Goal: Task Accomplishment & Management: Complete application form

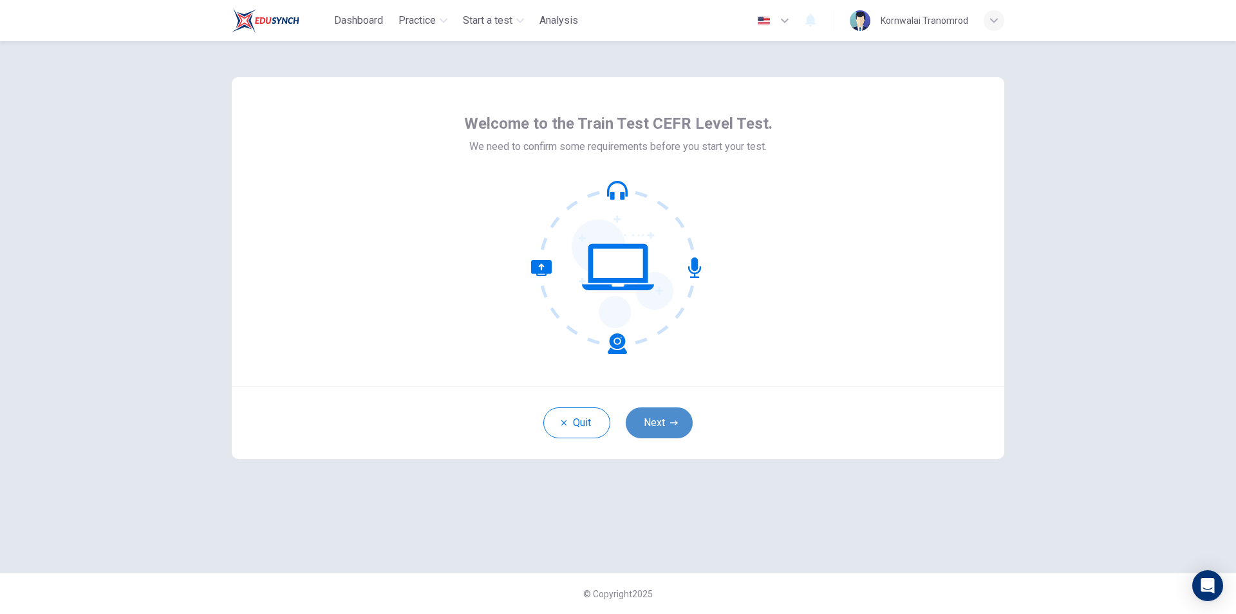
click at [659, 416] on button "Next" at bounding box center [659, 422] width 67 height 31
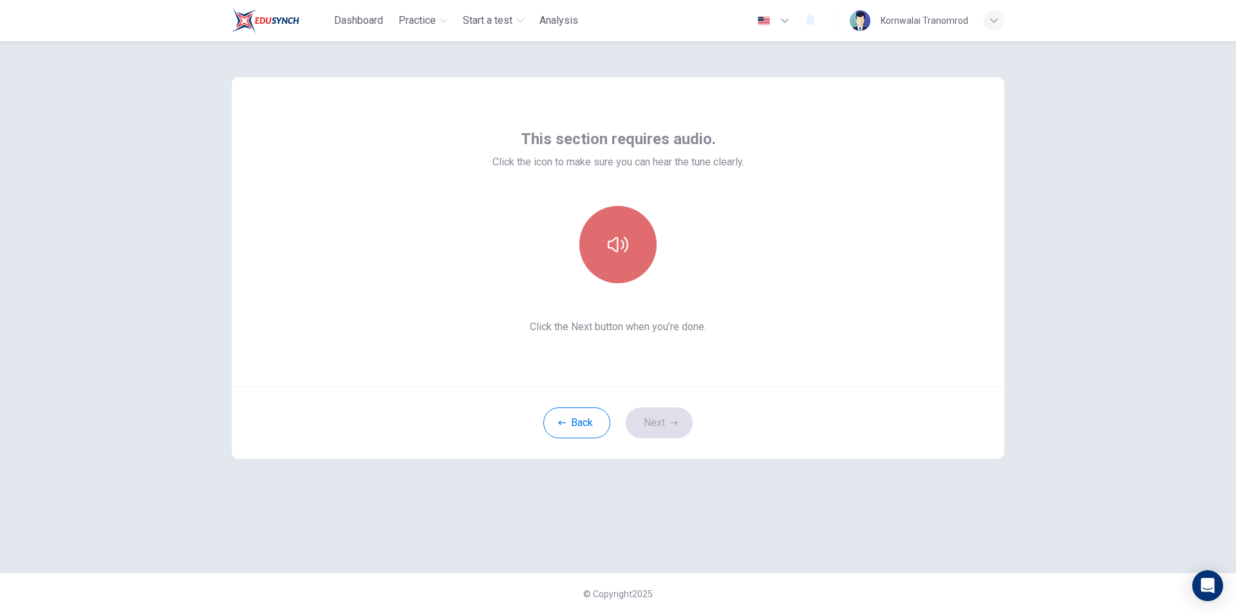
click at [621, 257] on button "button" at bounding box center [617, 244] width 77 height 77
click at [661, 418] on button "Next" at bounding box center [659, 422] width 67 height 31
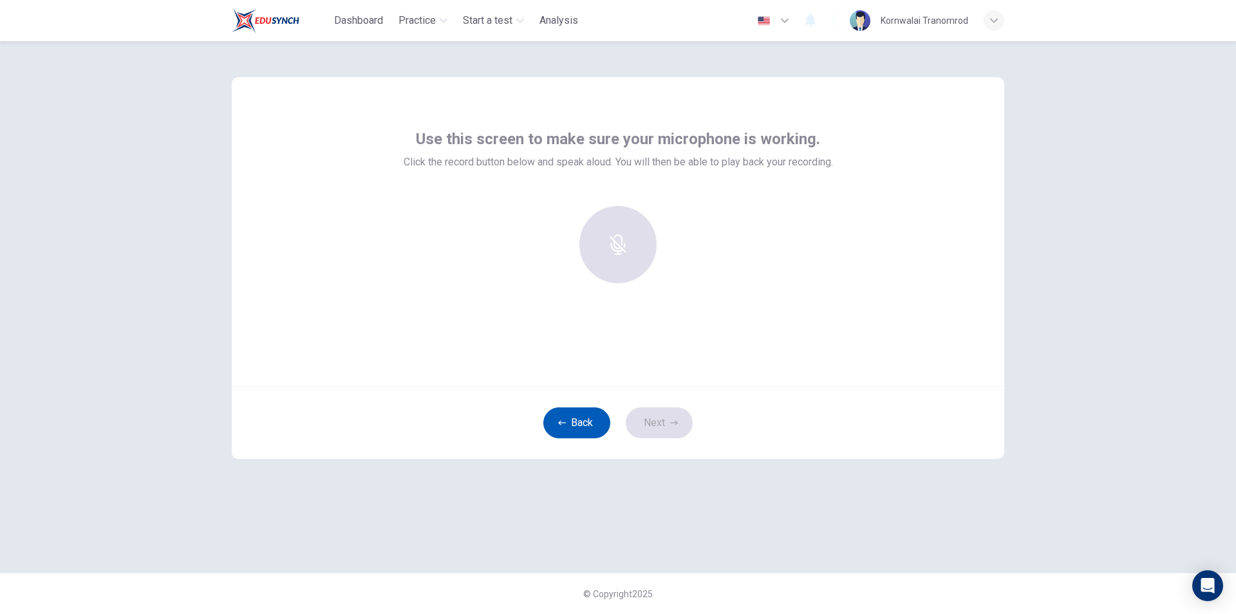
click at [593, 426] on button "Back" at bounding box center [576, 422] width 67 height 31
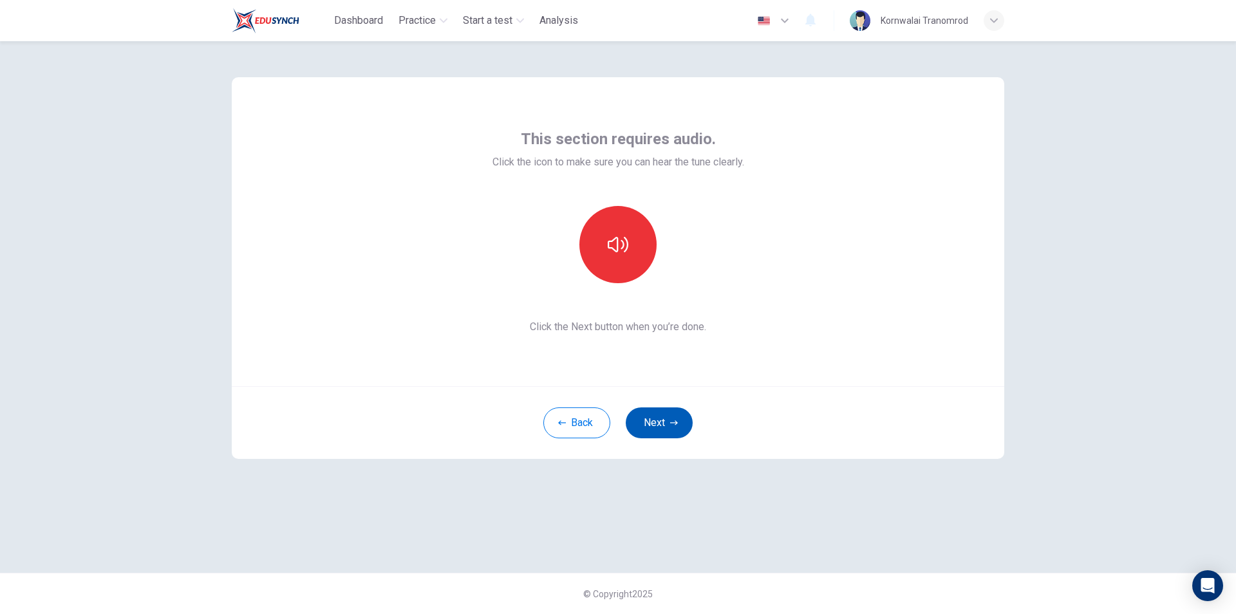
click at [654, 424] on button "Next" at bounding box center [659, 422] width 67 height 31
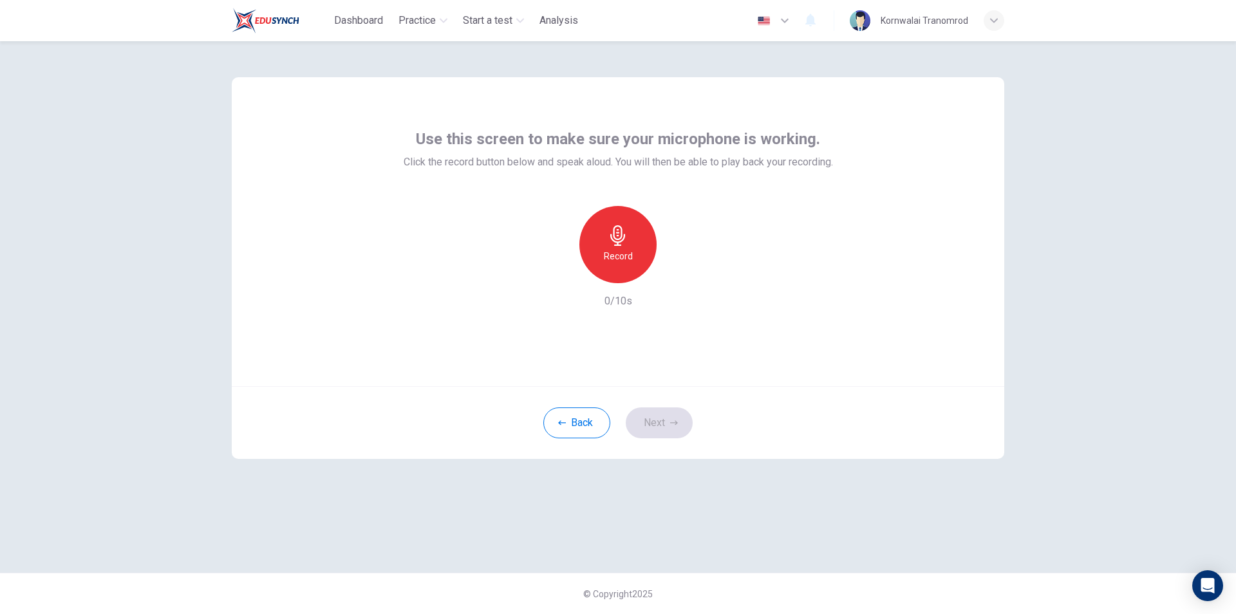
click at [613, 245] on icon "button" at bounding box center [618, 235] width 21 height 21
click at [668, 421] on button "Next" at bounding box center [659, 422] width 67 height 31
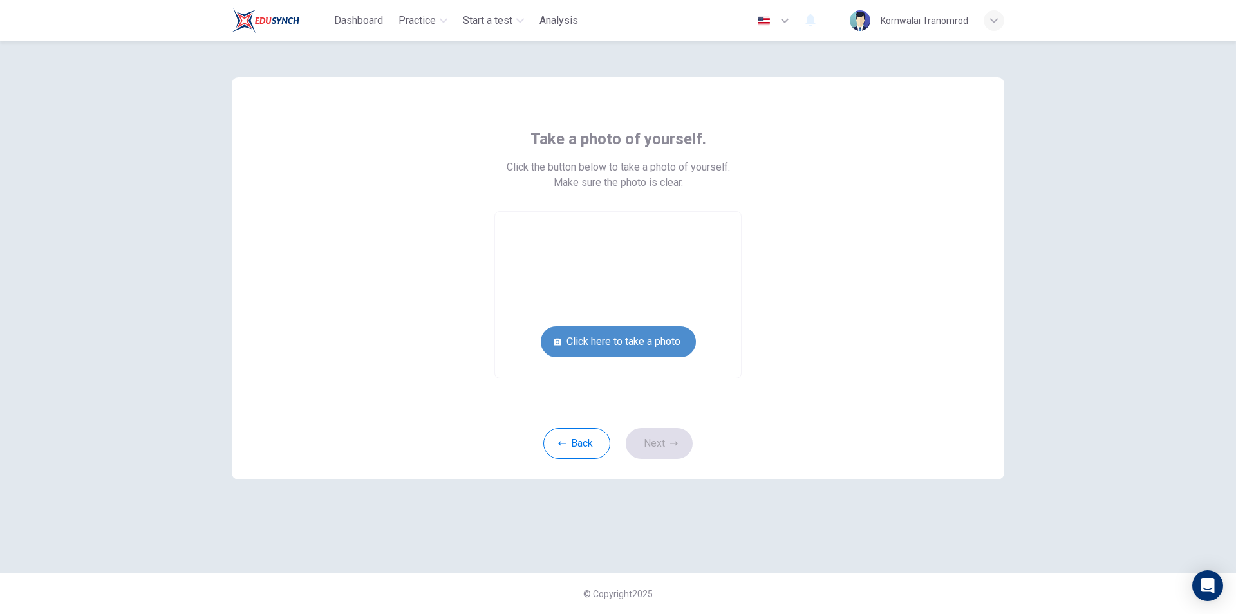
click at [655, 339] on button "Click here to take a photo" at bounding box center [618, 341] width 155 height 31
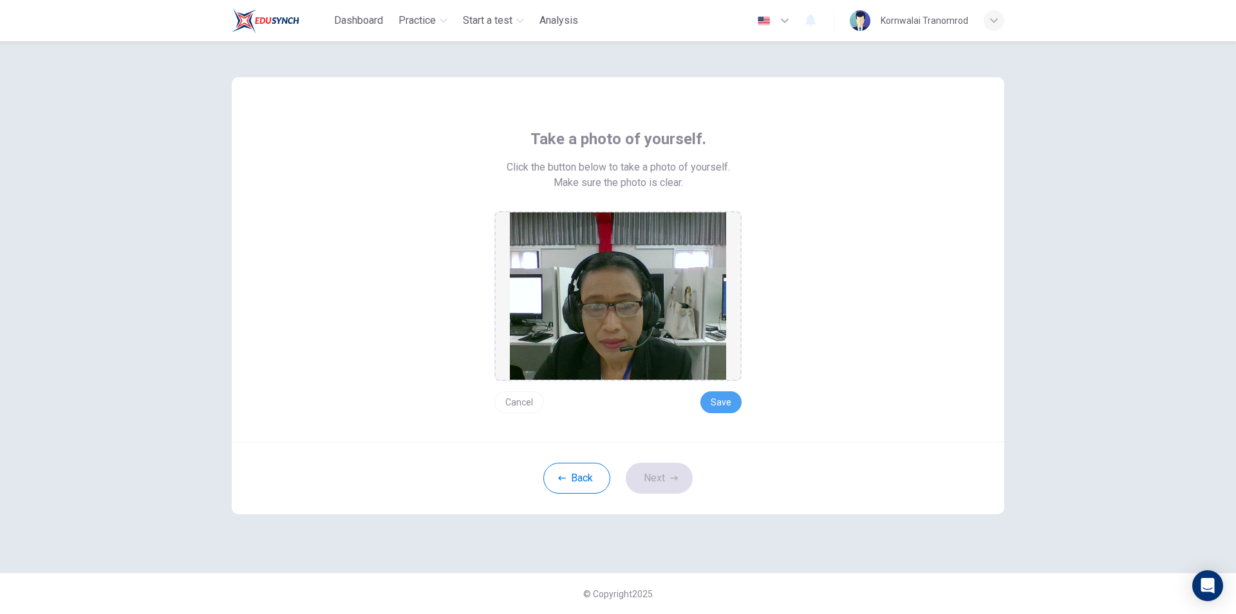
drag, startPoint x: 715, startPoint y: 398, endPoint x: 778, endPoint y: 377, distance: 65.7
click at [716, 398] on button "Save" at bounding box center [720, 402] width 41 height 22
click at [655, 471] on button "Next" at bounding box center [659, 478] width 67 height 31
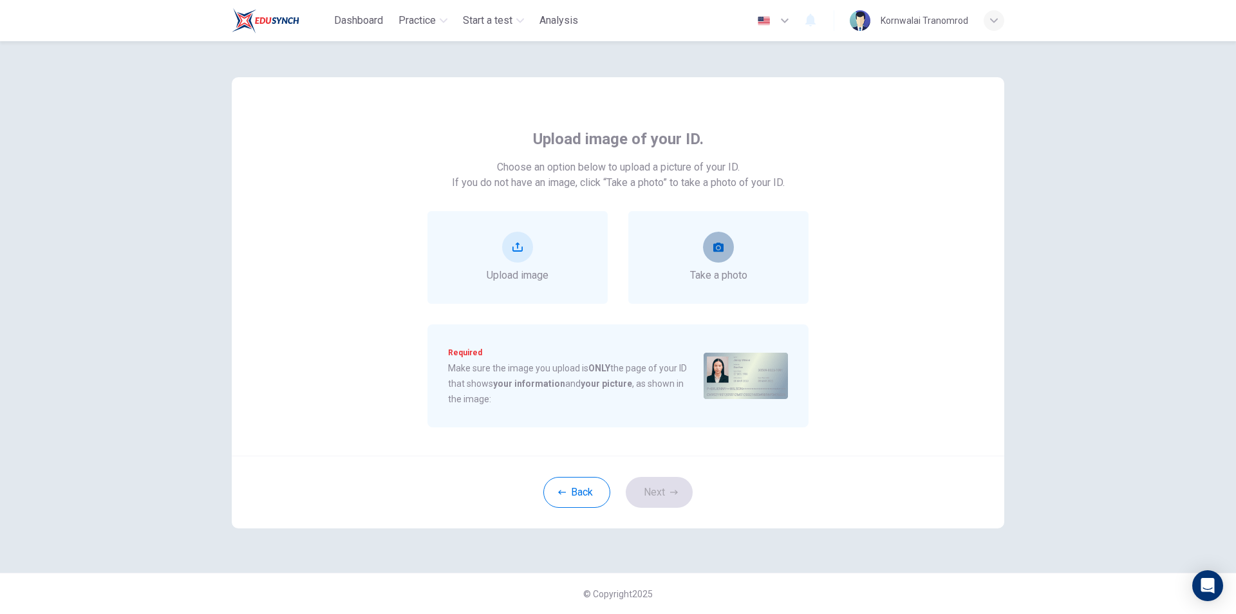
click at [713, 244] on icon "take photo" at bounding box center [718, 247] width 10 height 10
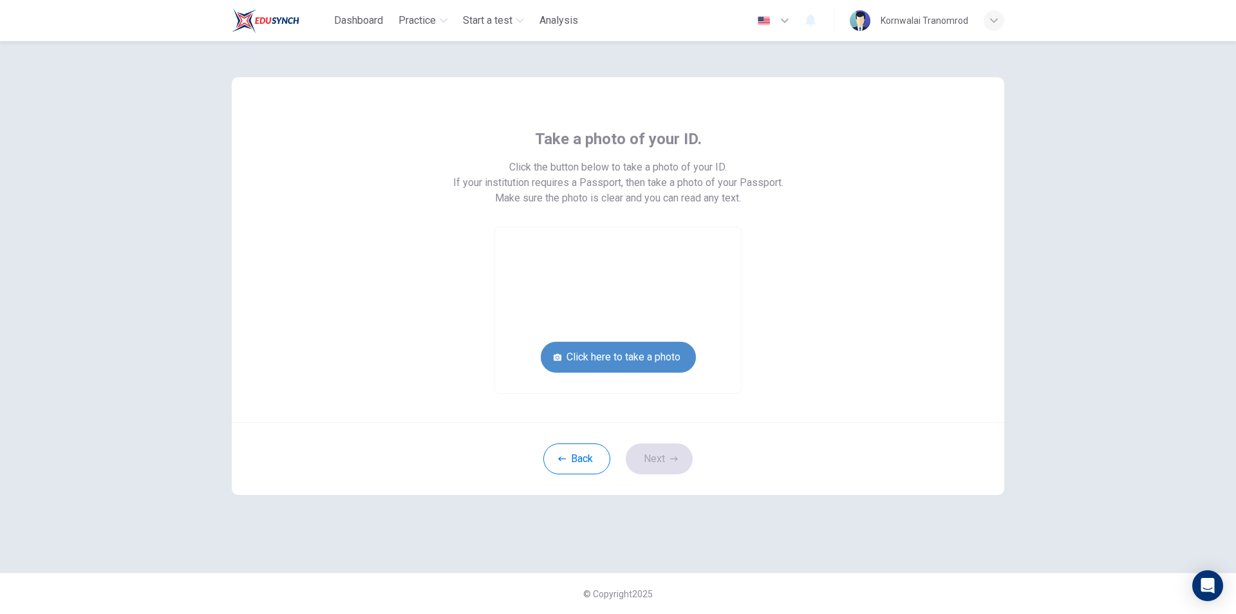
click at [637, 362] on button "Click here to take a photo" at bounding box center [618, 357] width 155 height 31
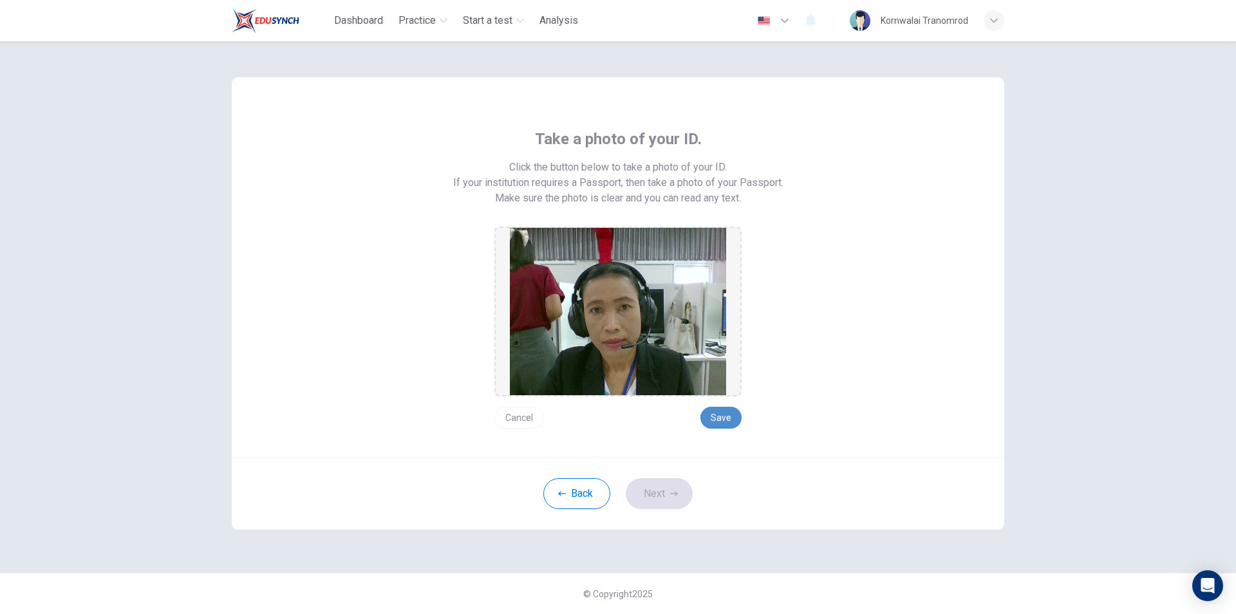
click at [720, 415] on button "Save" at bounding box center [720, 418] width 41 height 22
click at [722, 414] on button "Save" at bounding box center [720, 418] width 41 height 22
click at [569, 494] on button "Back" at bounding box center [576, 493] width 67 height 31
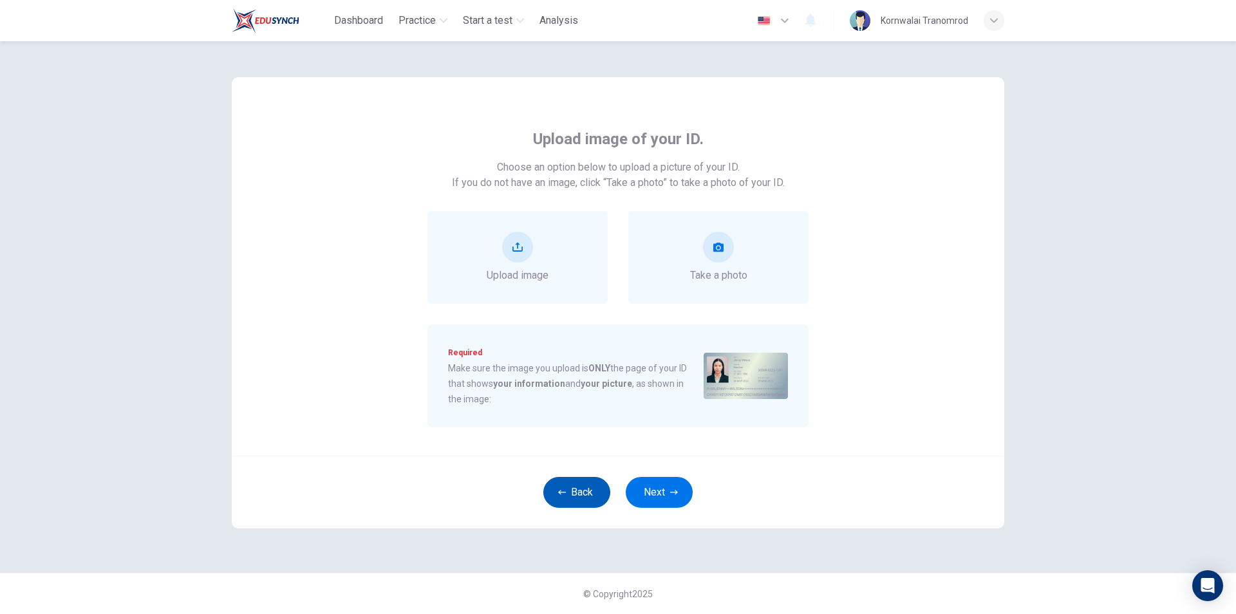
click at [584, 488] on button "Back" at bounding box center [576, 492] width 67 height 31
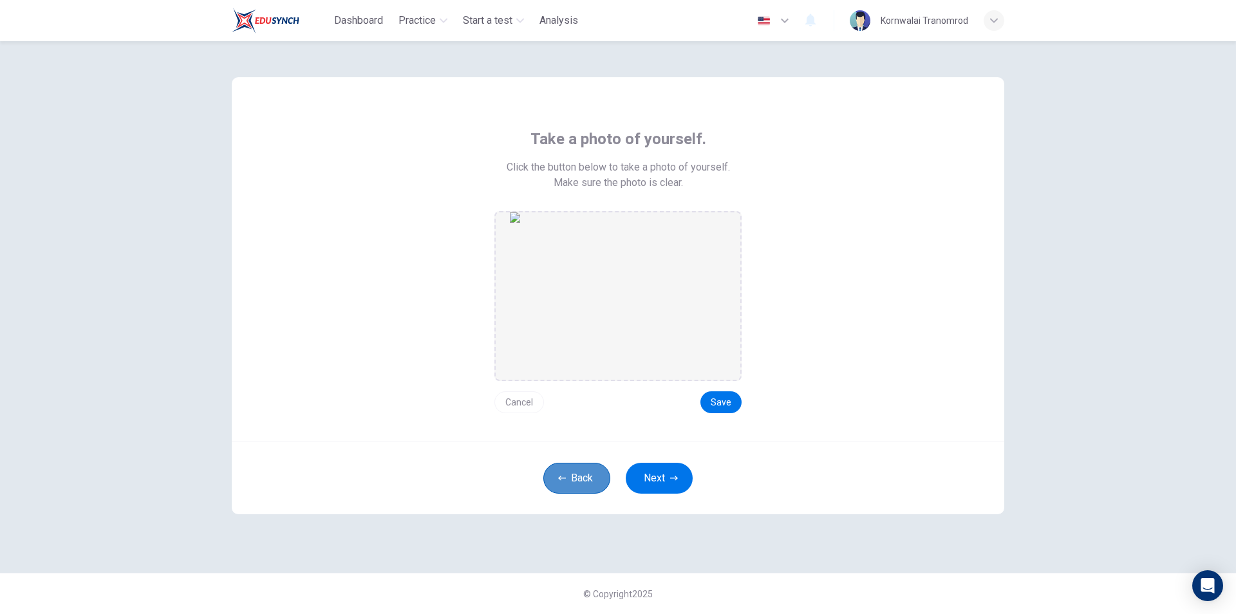
click at [585, 480] on button "Back" at bounding box center [576, 478] width 67 height 31
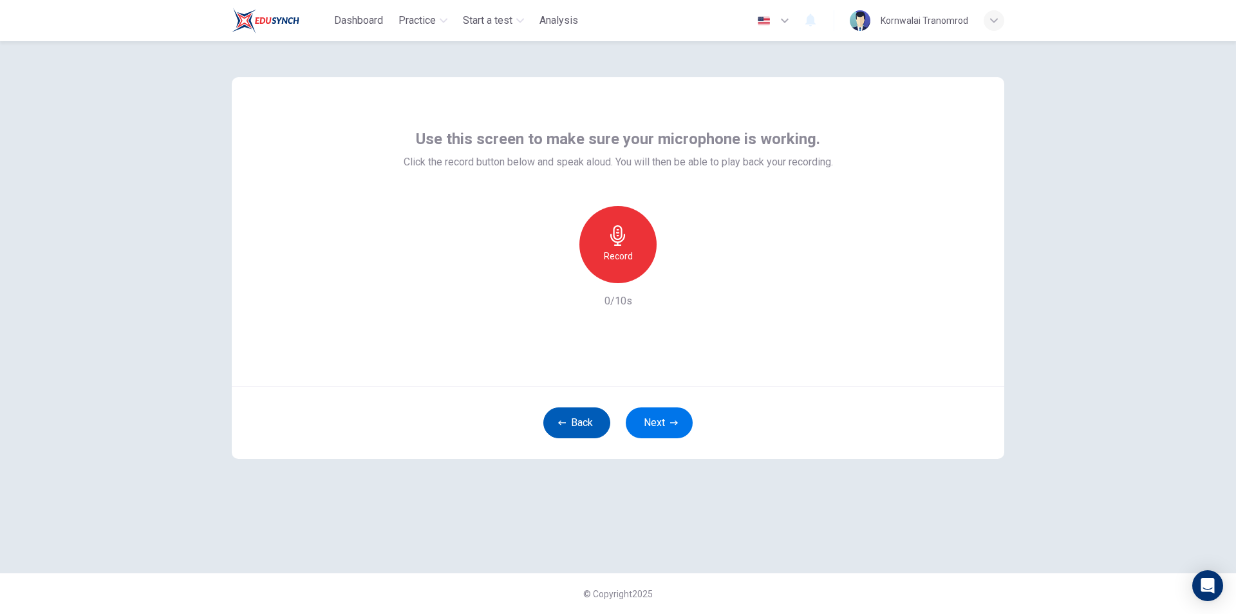
click at [575, 421] on button "Back" at bounding box center [576, 422] width 67 height 31
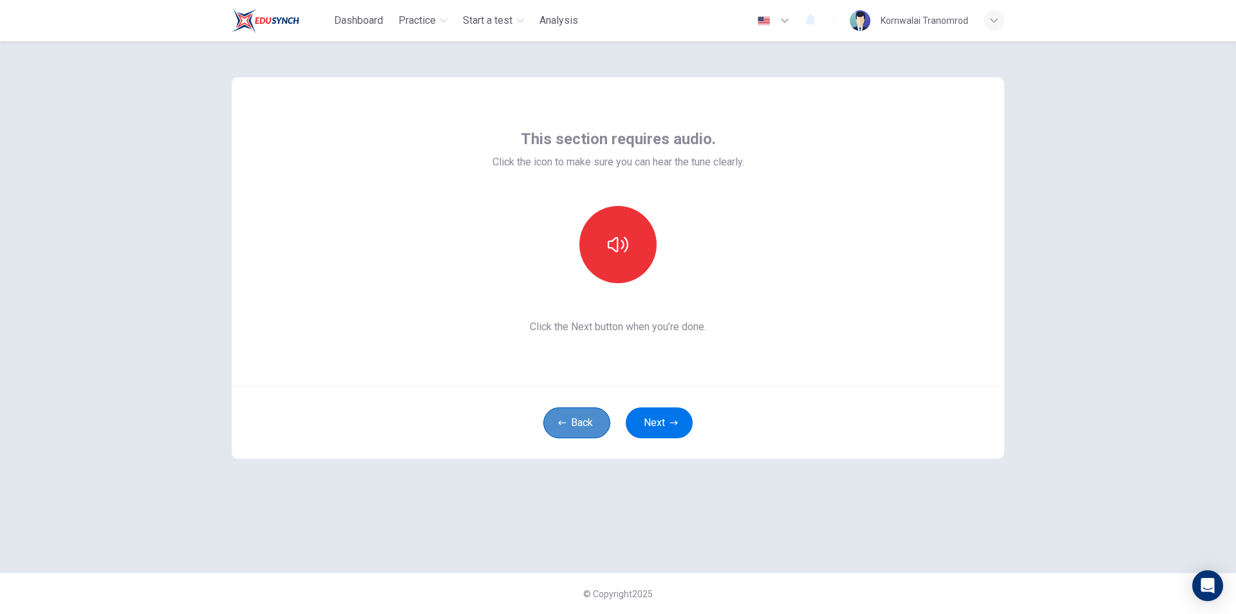
click at [578, 421] on button "Back" at bounding box center [576, 422] width 67 height 31
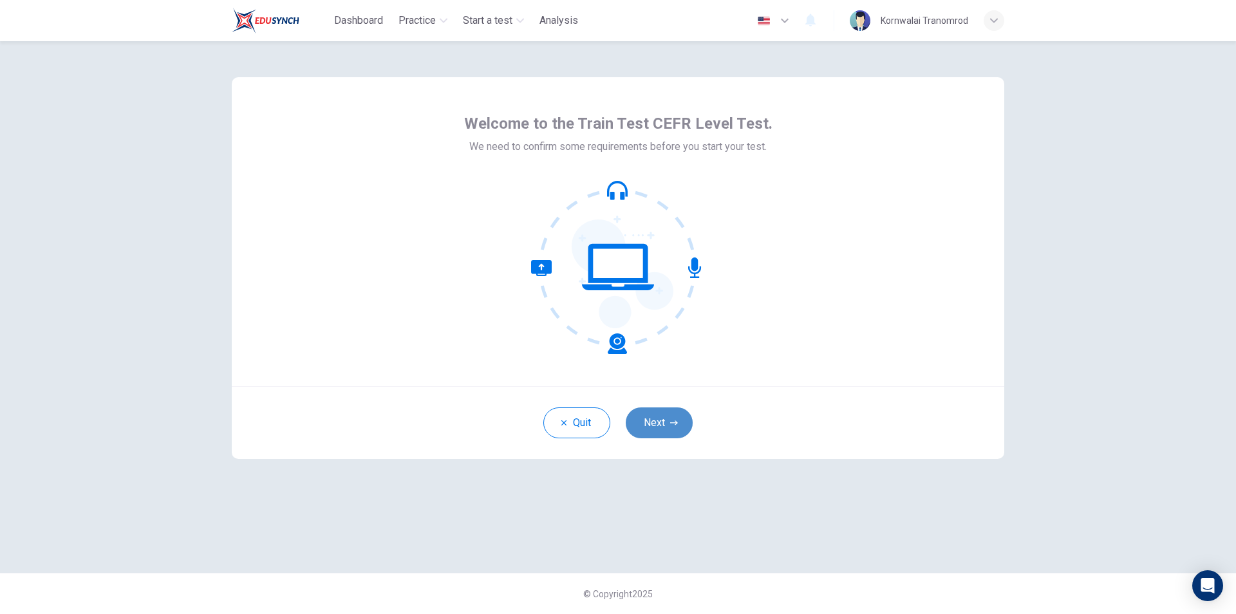
click at [660, 423] on button "Next" at bounding box center [659, 422] width 67 height 31
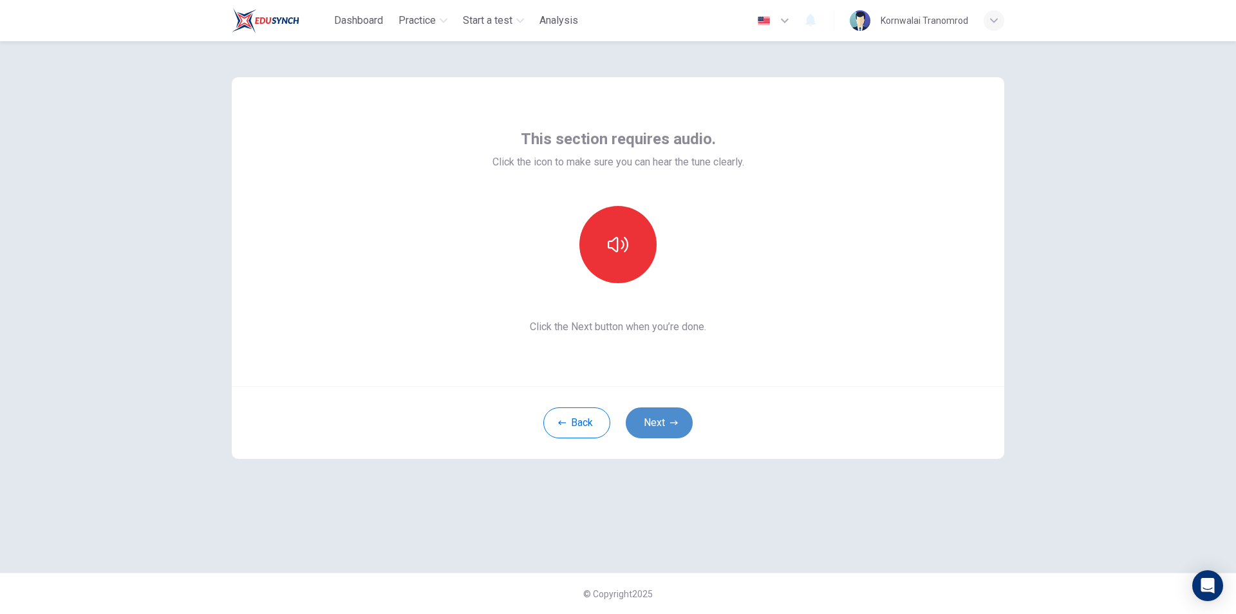
click at [658, 418] on button "Next" at bounding box center [659, 422] width 67 height 31
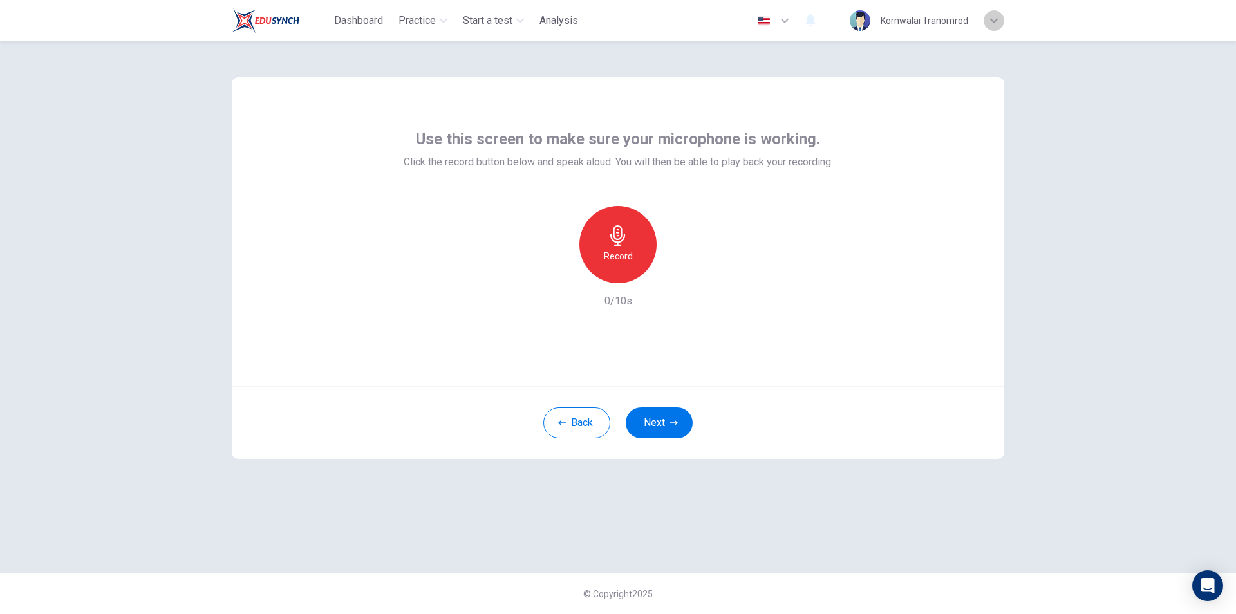
click at [989, 20] on div "button" at bounding box center [993, 20] width 21 height 21
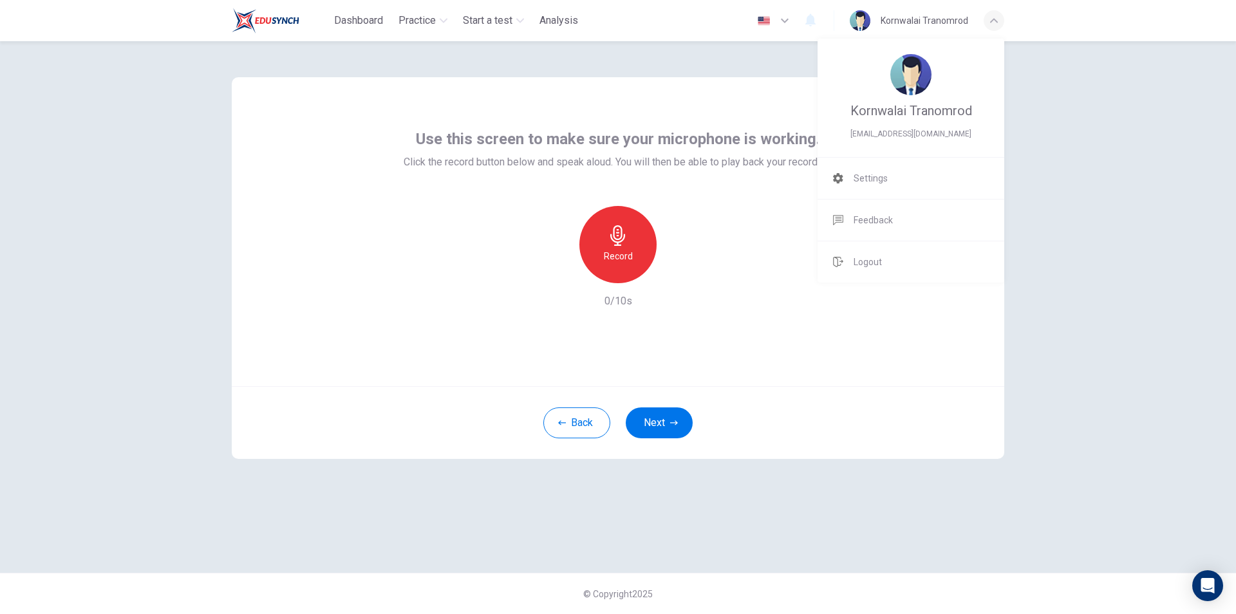
click at [723, 319] on div at bounding box center [618, 307] width 1236 height 614
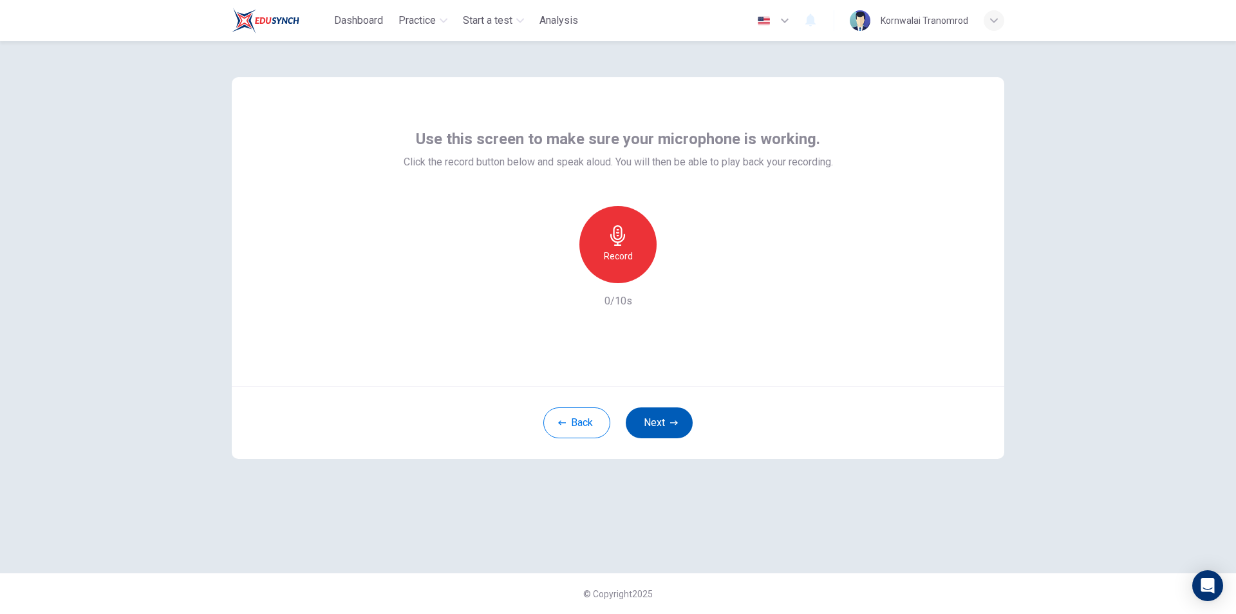
click at [665, 418] on button "Next" at bounding box center [659, 422] width 67 height 31
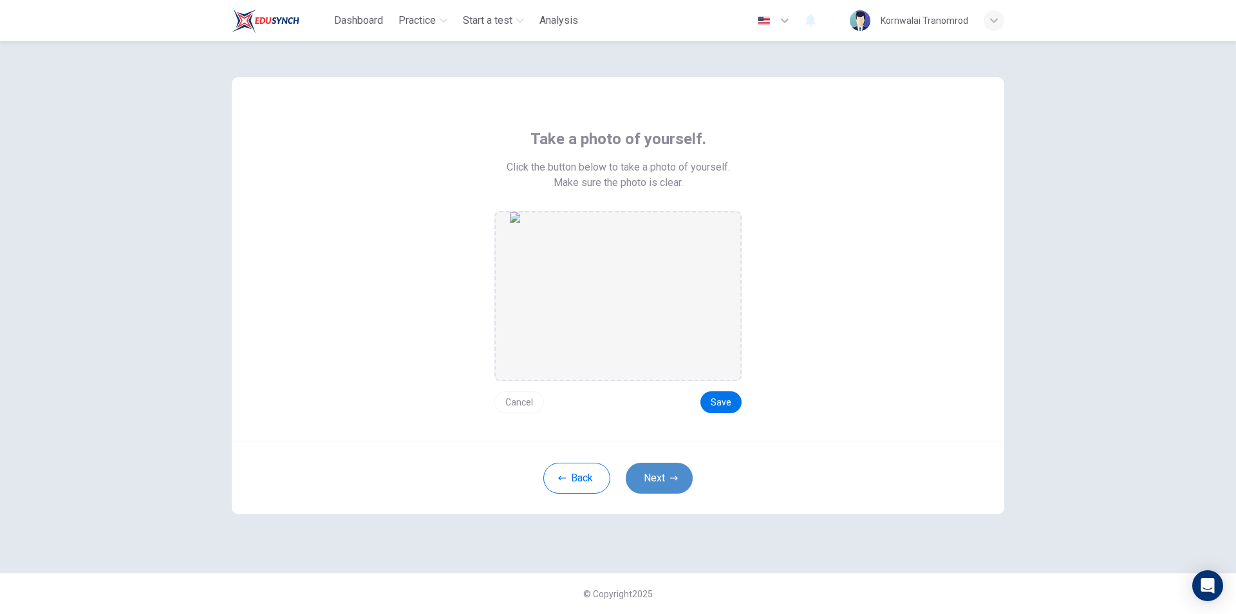
click at [667, 474] on button "Next" at bounding box center [659, 478] width 67 height 31
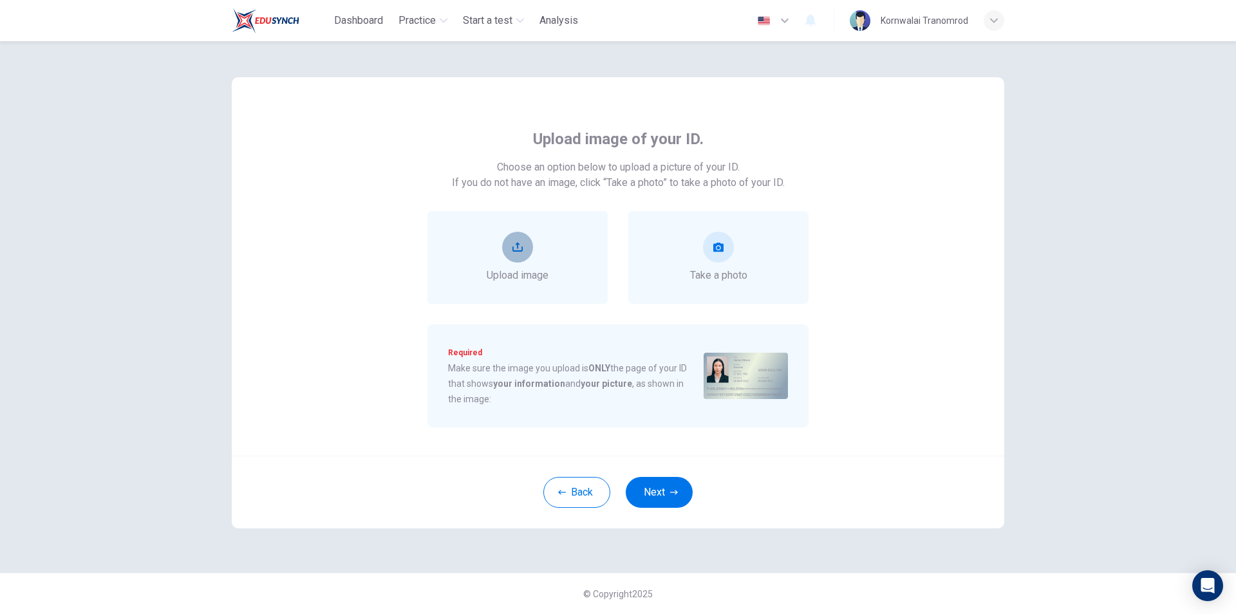
click at [516, 246] on icon "upload" at bounding box center [517, 247] width 10 height 10
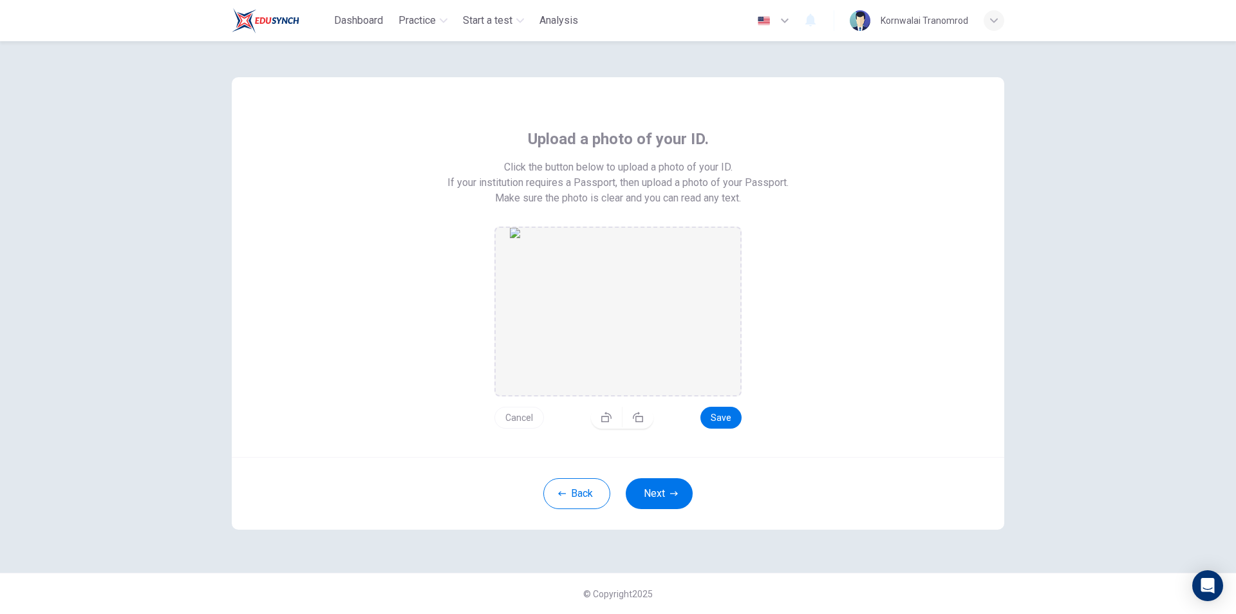
click at [519, 420] on button "Cancel" at bounding box center [519, 418] width 50 height 22
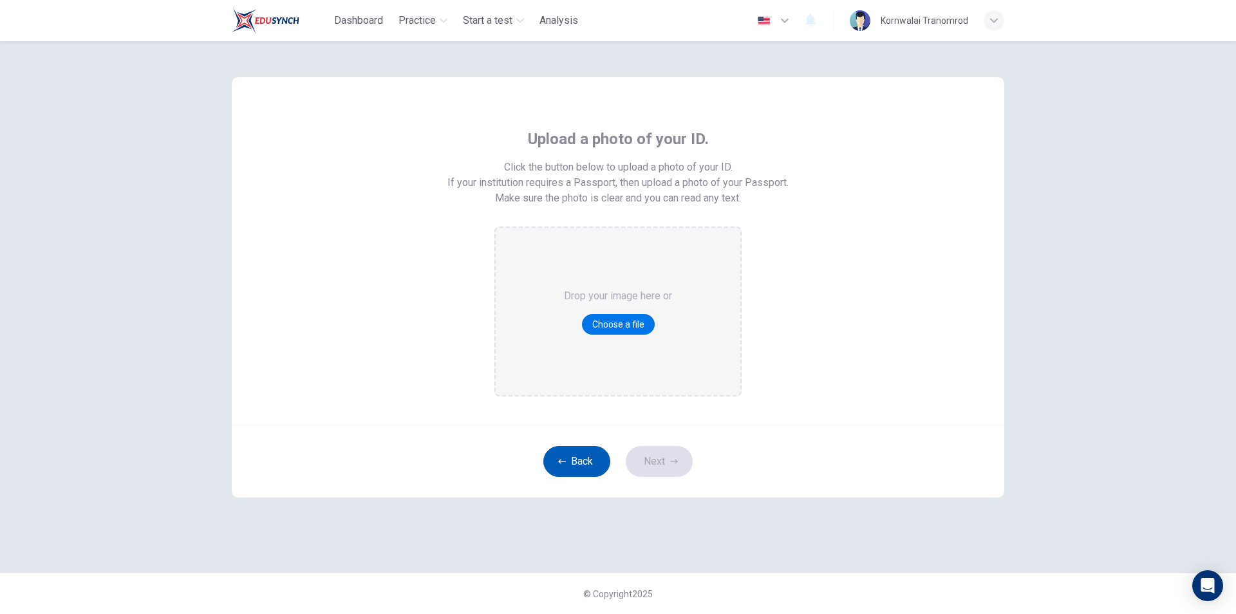
click at [579, 452] on button "Back" at bounding box center [576, 461] width 67 height 31
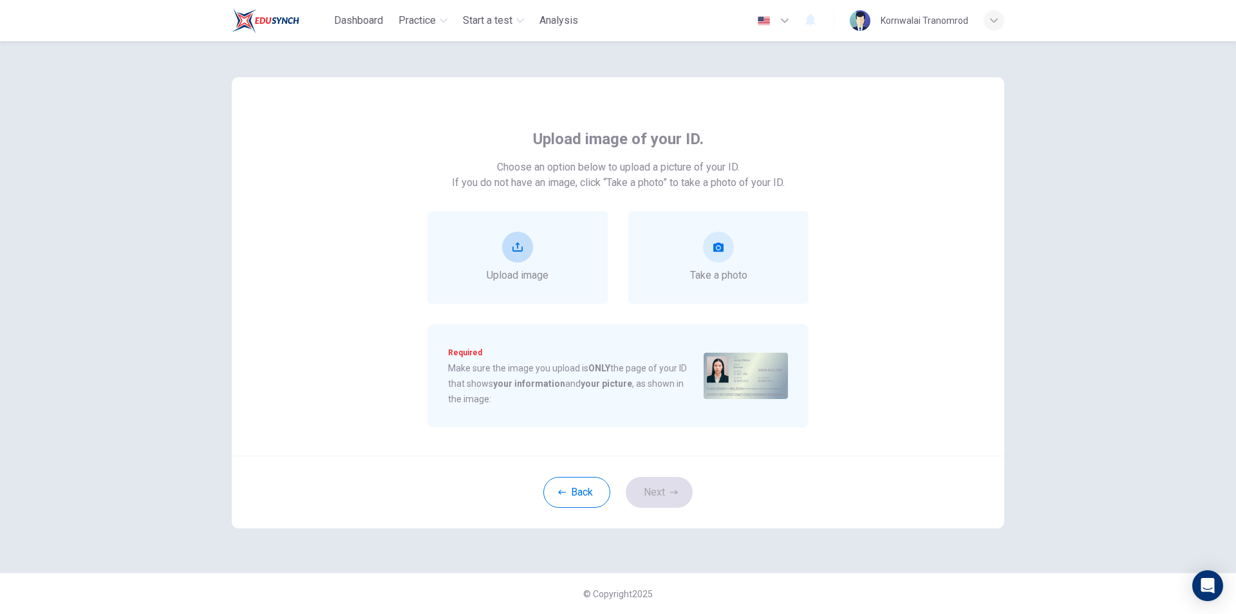
click at [523, 250] on button "upload" at bounding box center [517, 247] width 31 height 31
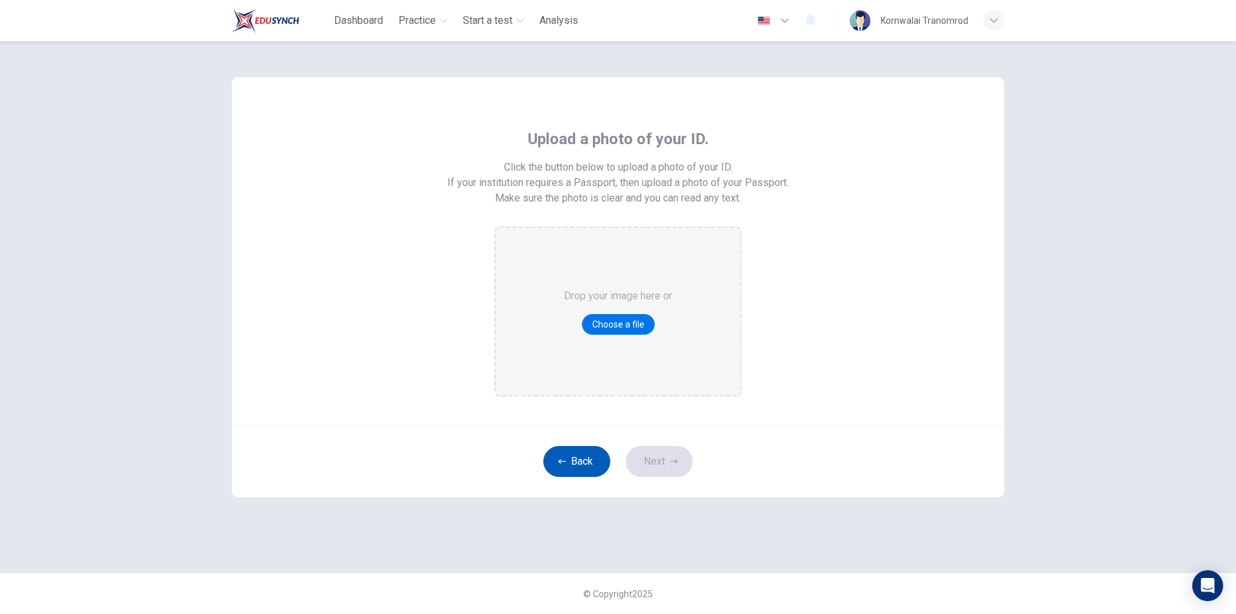
click at [583, 460] on button "Back" at bounding box center [576, 461] width 67 height 31
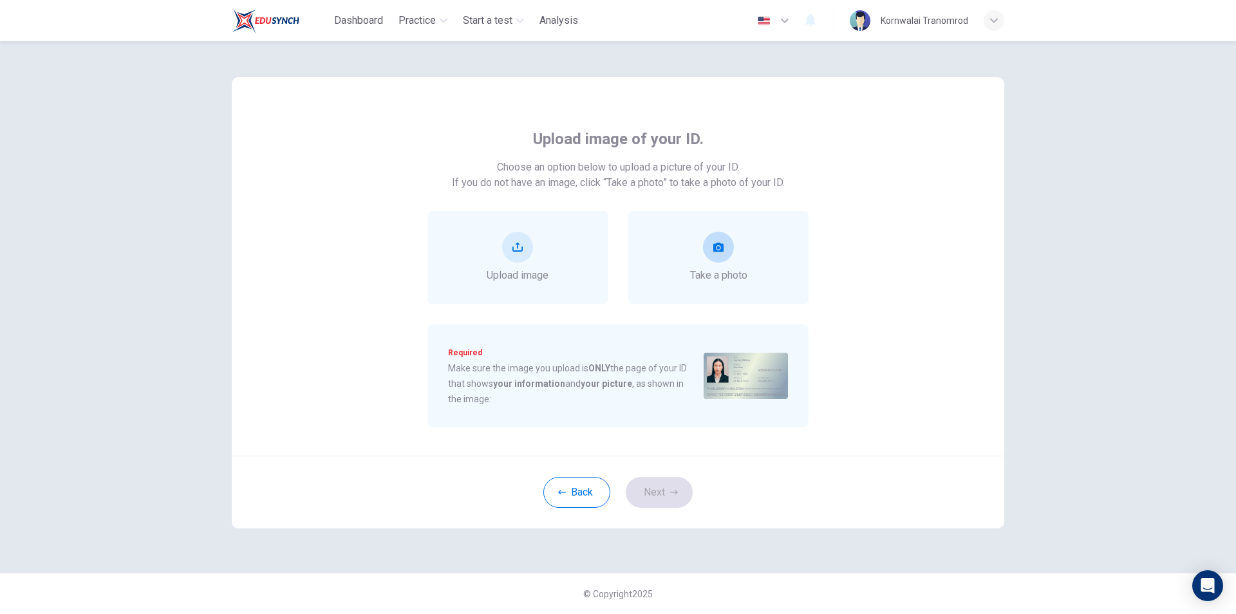
click at [706, 264] on div "Take a photo" at bounding box center [718, 257] width 57 height 51
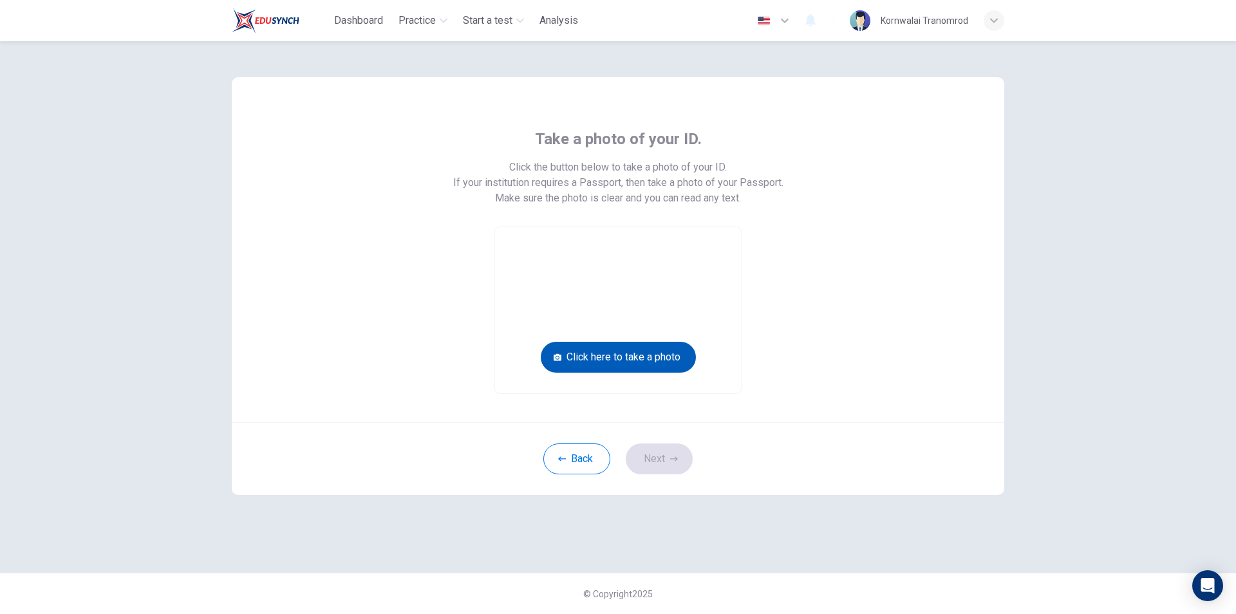
click at [654, 352] on button "Click here to take a photo" at bounding box center [618, 357] width 155 height 31
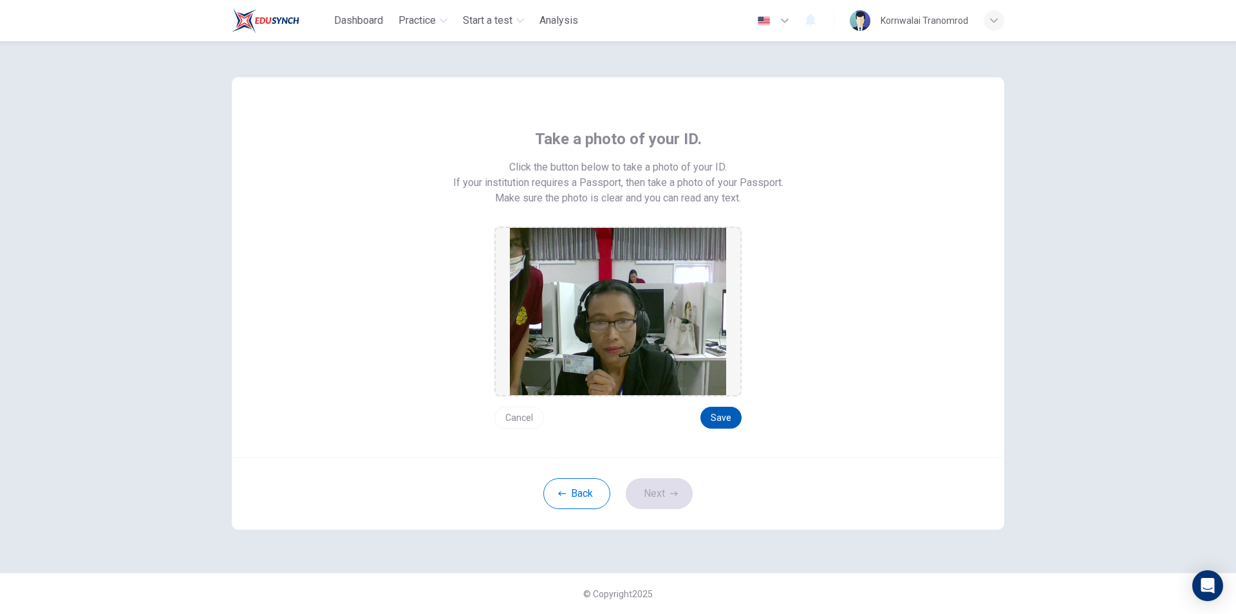
click at [714, 418] on button "Save" at bounding box center [720, 418] width 41 height 22
click at [716, 417] on button "Save" at bounding box center [720, 418] width 41 height 22
click at [719, 415] on button "Save" at bounding box center [720, 418] width 41 height 22
click at [671, 493] on icon "button" at bounding box center [674, 494] width 8 height 8
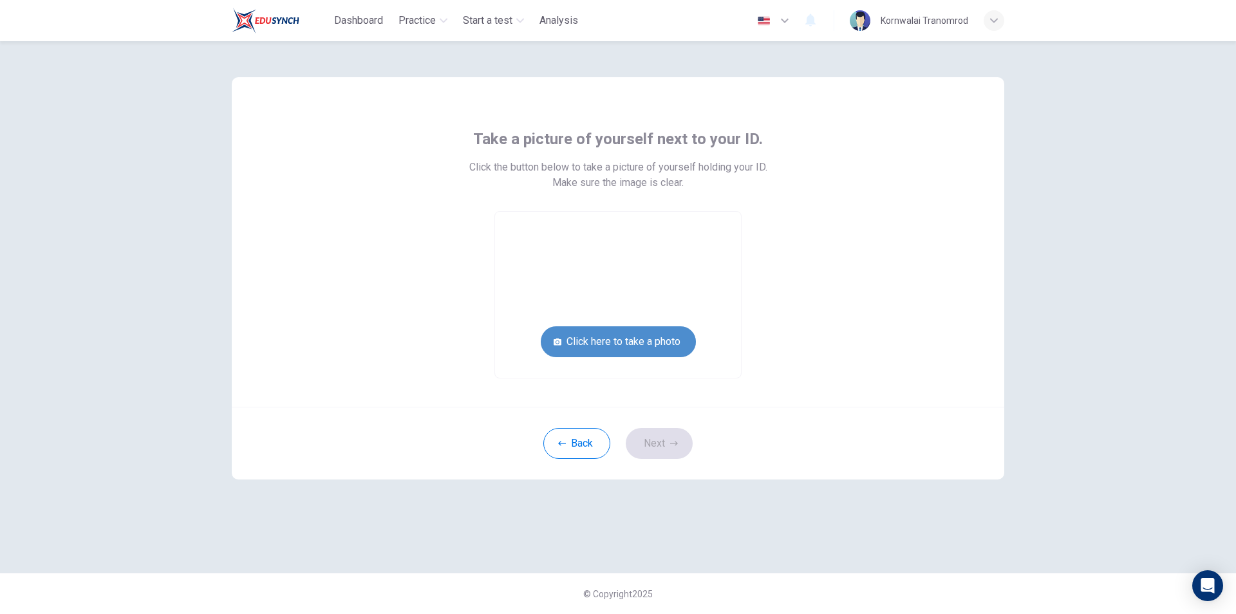
click at [622, 344] on button "Click here to take a photo" at bounding box center [618, 341] width 155 height 31
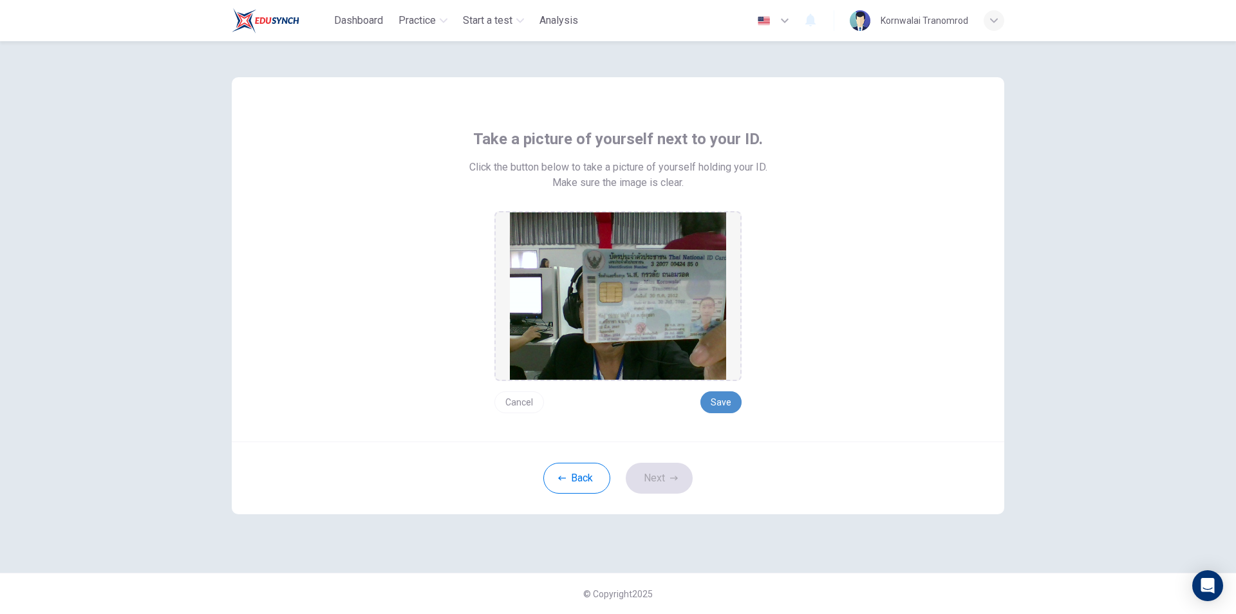
click at [724, 404] on button "Save" at bounding box center [720, 402] width 41 height 22
click at [662, 474] on button "Next" at bounding box center [659, 478] width 67 height 31
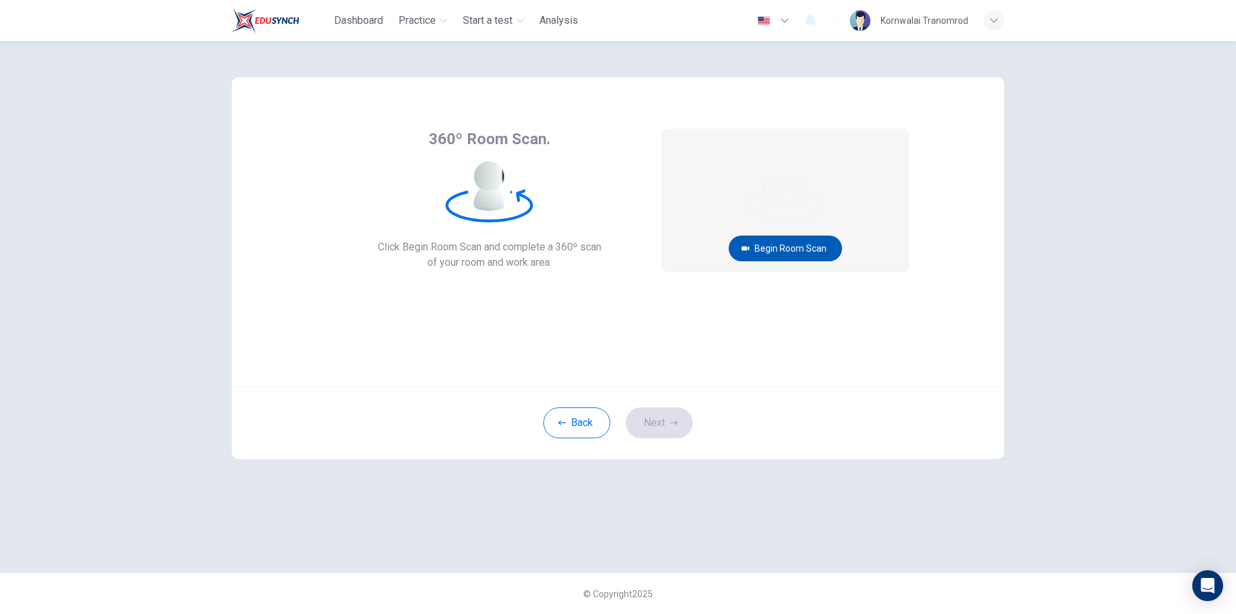
click at [774, 254] on button "Begin Room Scan" at bounding box center [785, 249] width 113 height 26
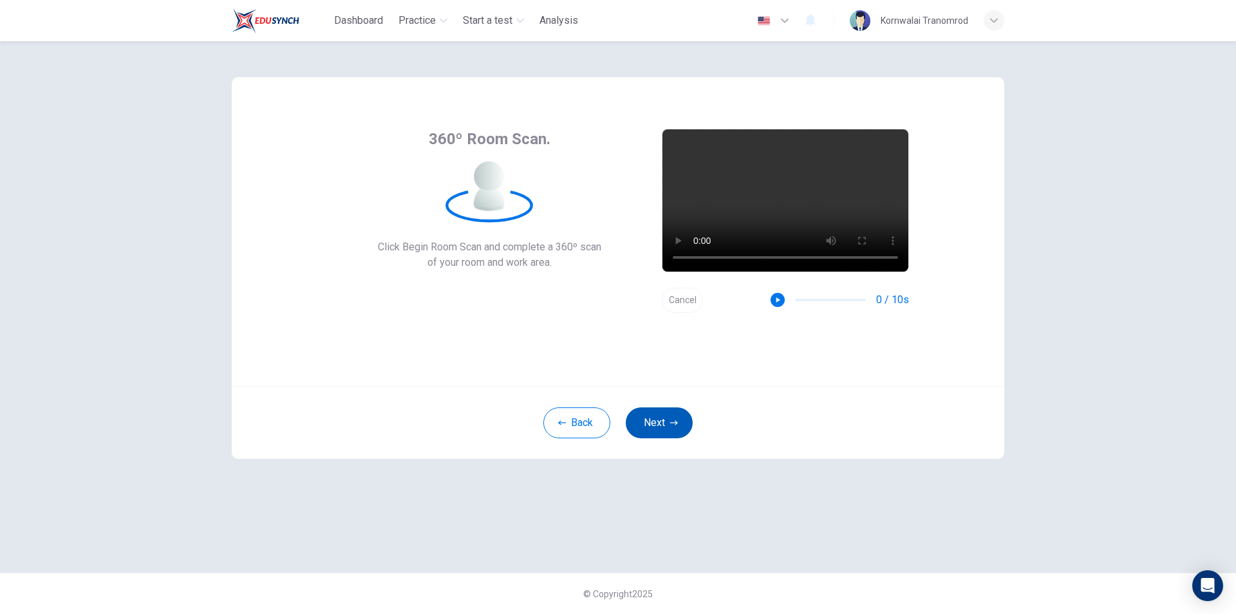
click at [664, 424] on button "Next" at bounding box center [659, 422] width 67 height 31
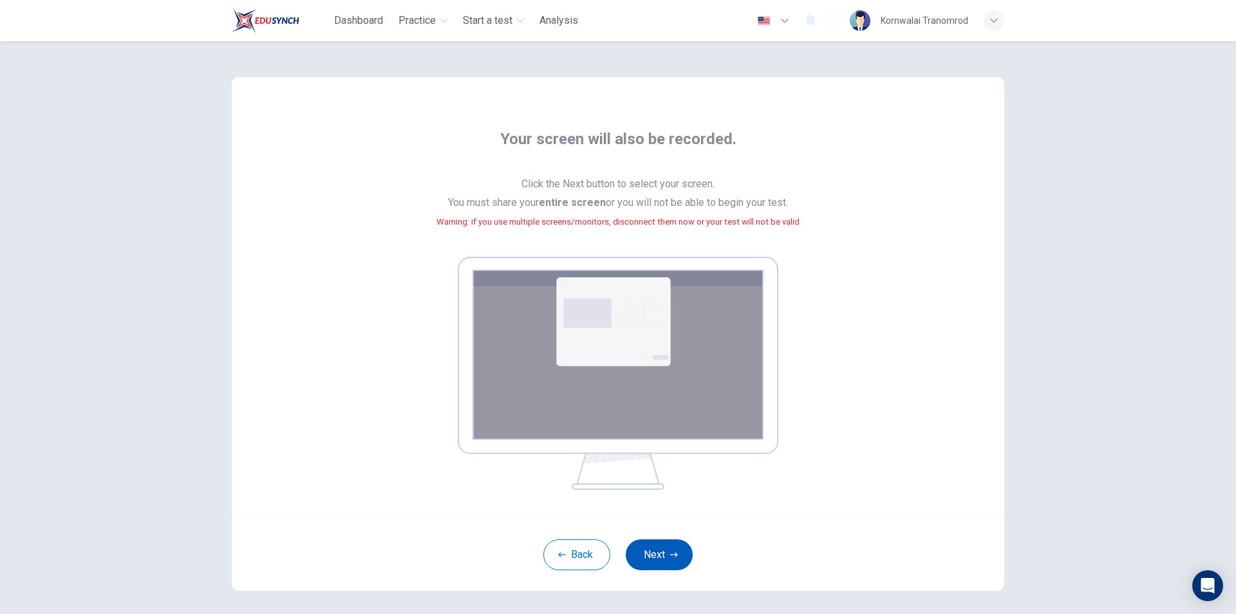
click at [661, 551] on button "Next" at bounding box center [659, 554] width 67 height 31
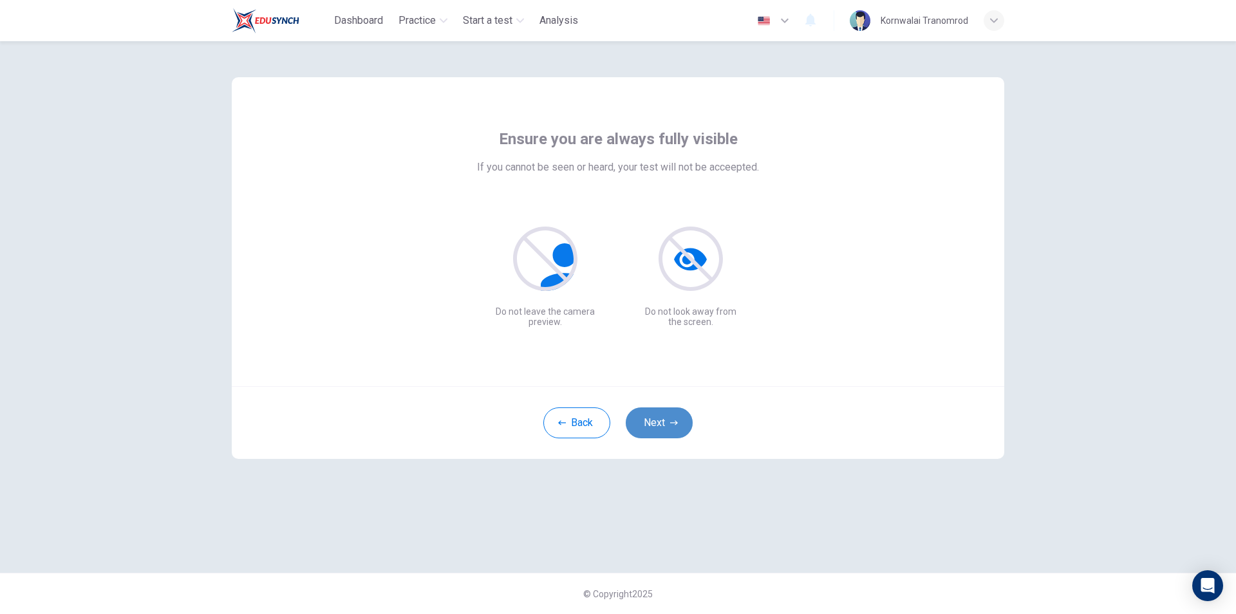
click at [667, 419] on button "Next" at bounding box center [659, 422] width 67 height 31
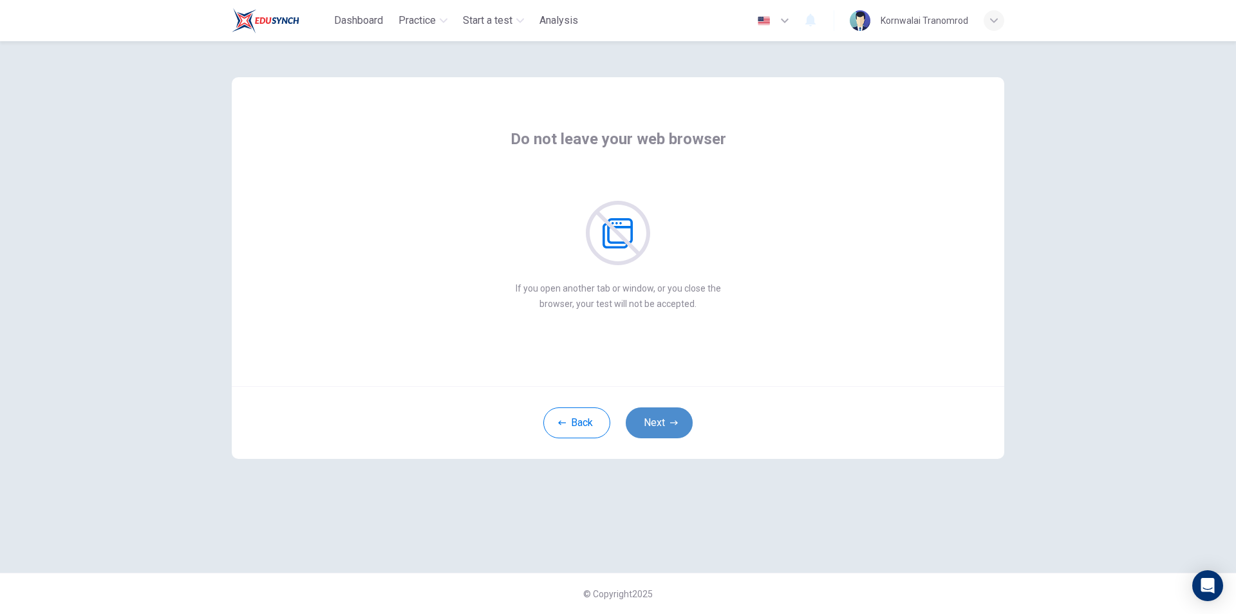
click at [667, 421] on button "Next" at bounding box center [659, 422] width 67 height 31
click at [666, 424] on button "Next" at bounding box center [659, 422] width 67 height 31
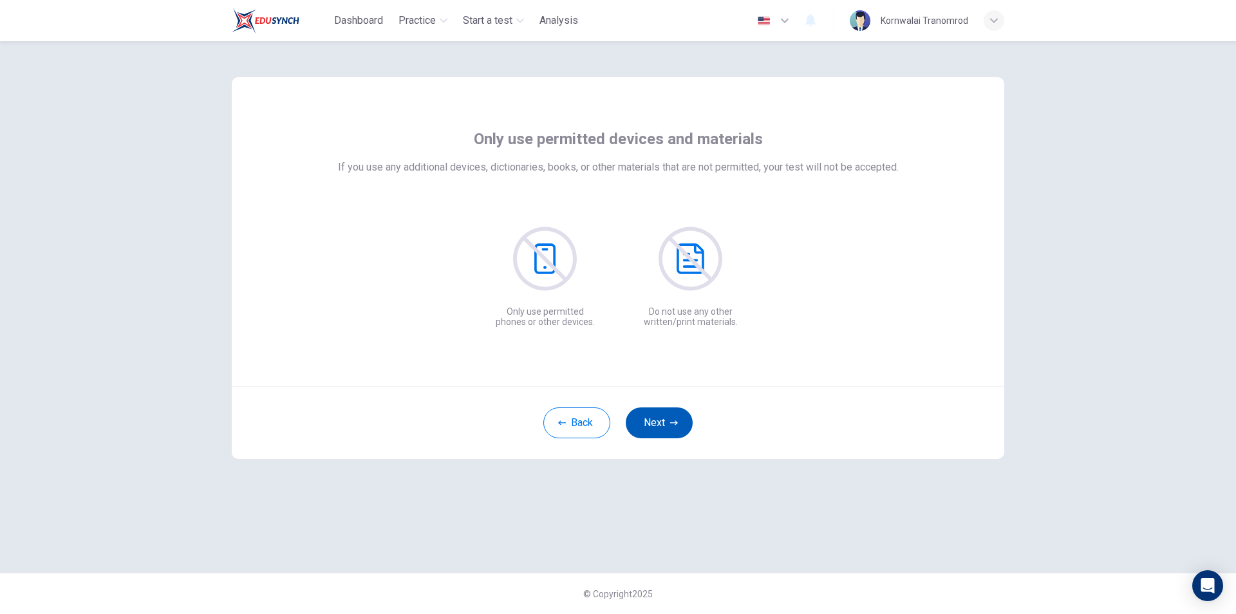
click at [666, 424] on button "Next" at bounding box center [659, 422] width 67 height 31
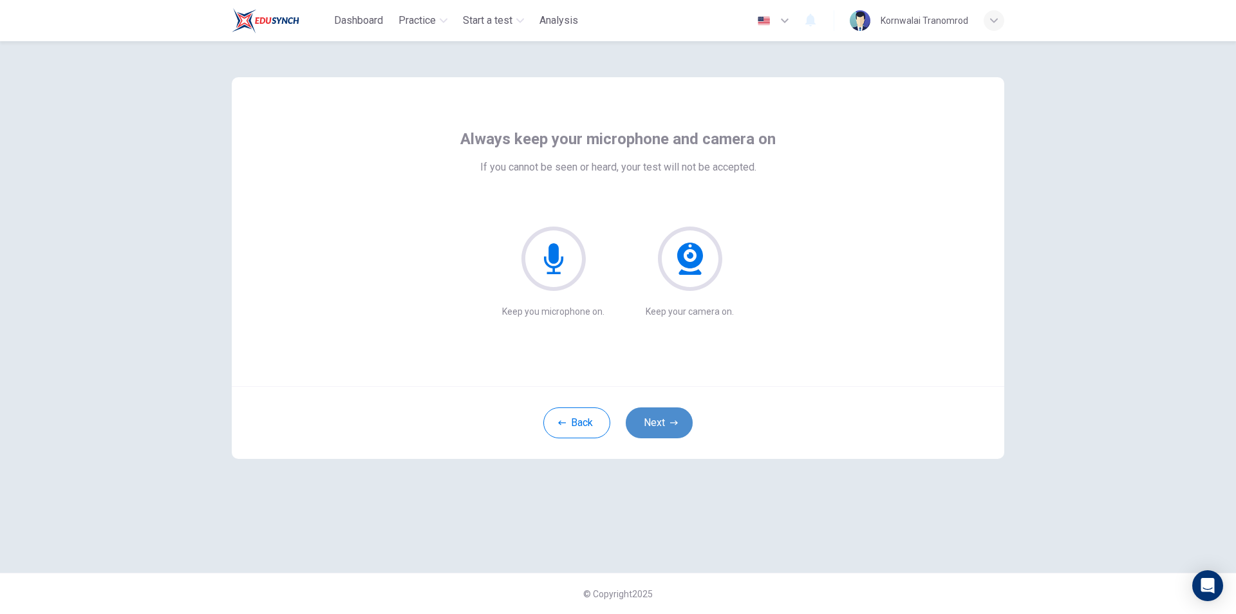
click at [666, 424] on button "Next" at bounding box center [659, 422] width 67 height 31
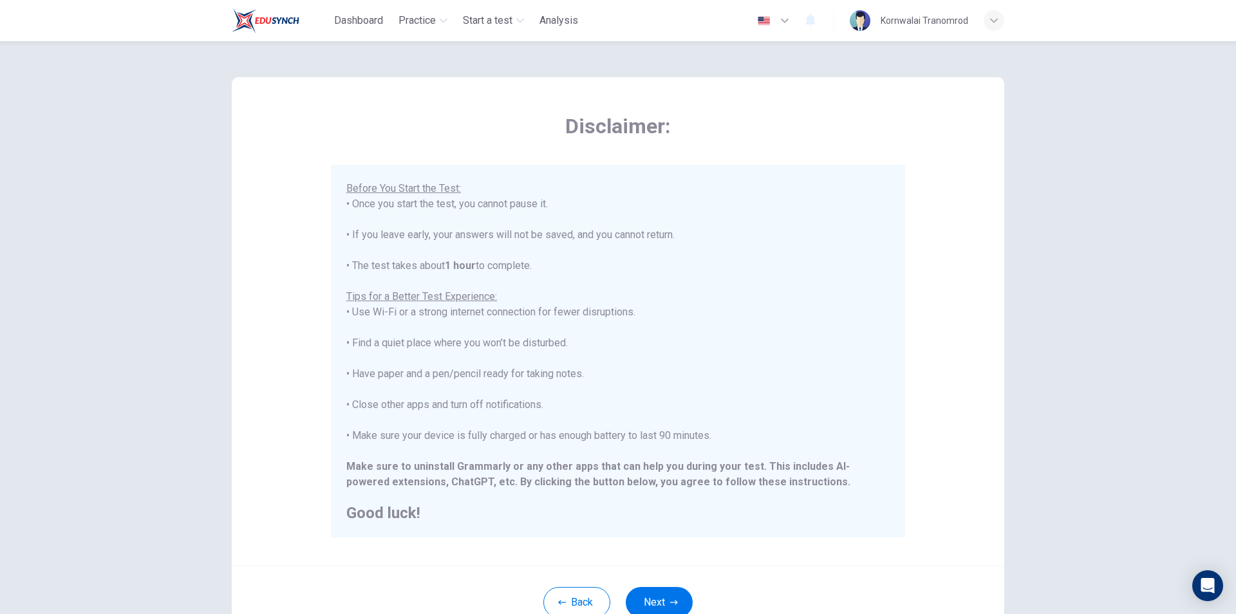
scroll to position [102, 0]
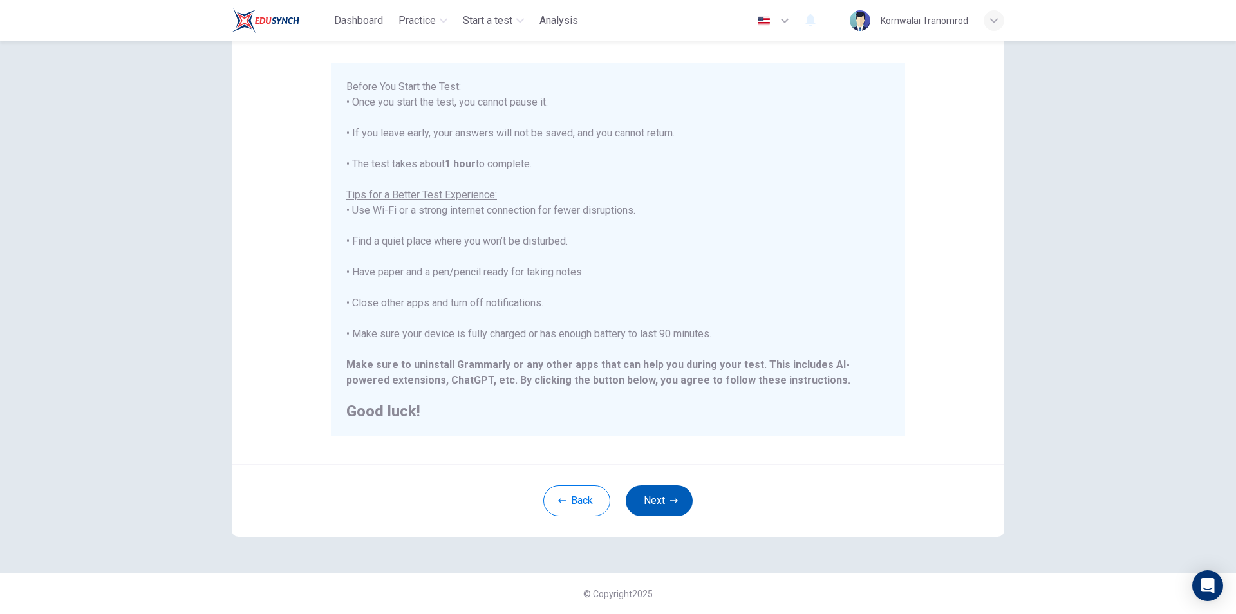
click at [662, 492] on button "Next" at bounding box center [659, 500] width 67 height 31
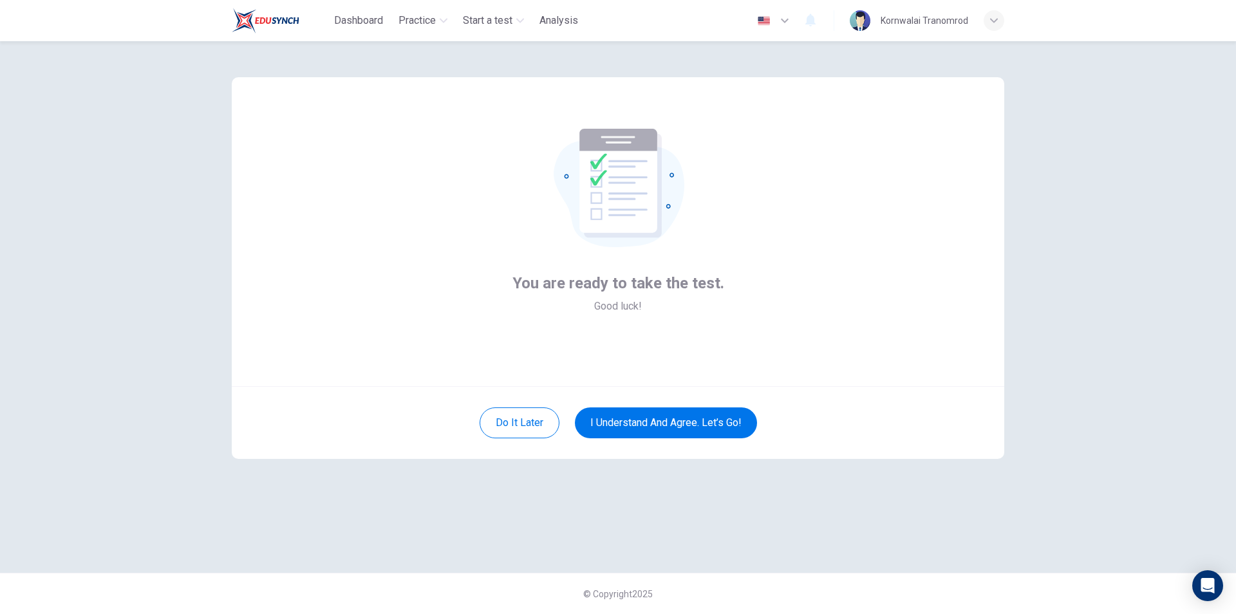
scroll to position [0, 0]
click at [698, 418] on button "I understand and agree. Let’s go!" at bounding box center [666, 422] width 182 height 31
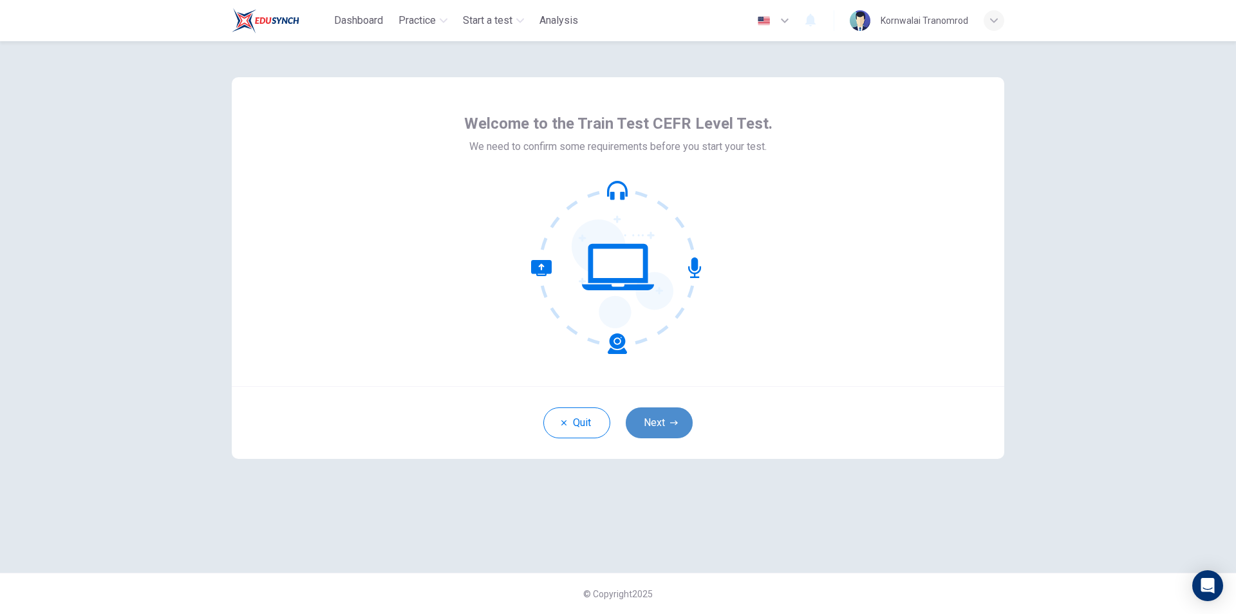
click at [676, 420] on icon "button" at bounding box center [674, 423] width 8 height 8
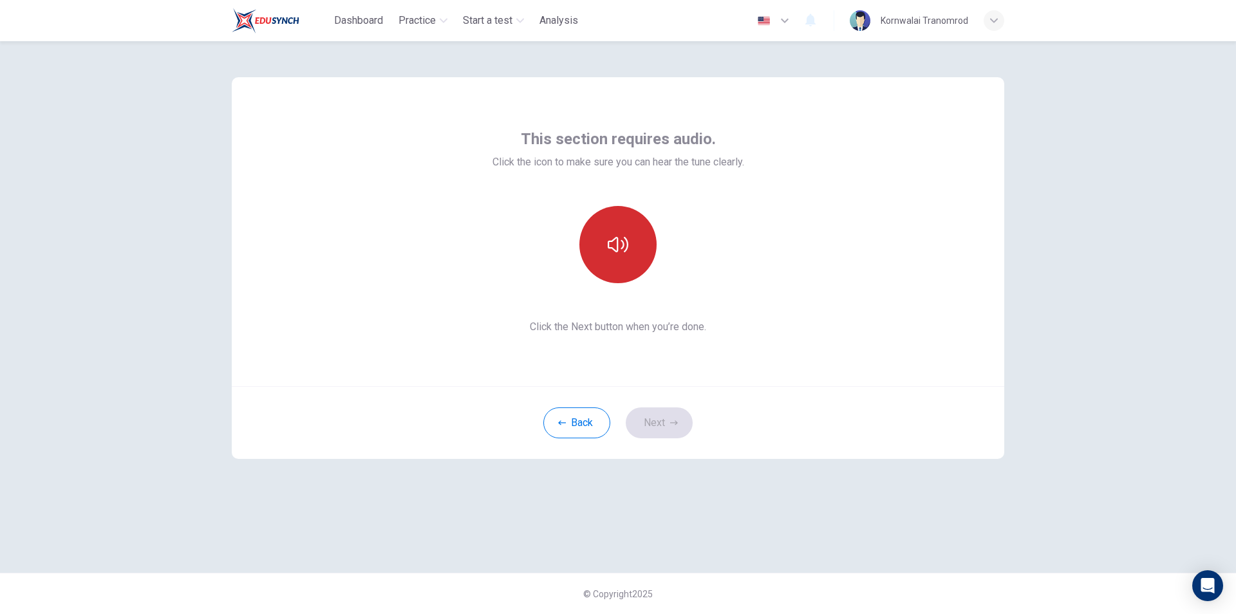
click at [622, 236] on icon "button" at bounding box center [618, 244] width 21 height 21
click at [651, 421] on button "Next" at bounding box center [659, 422] width 67 height 31
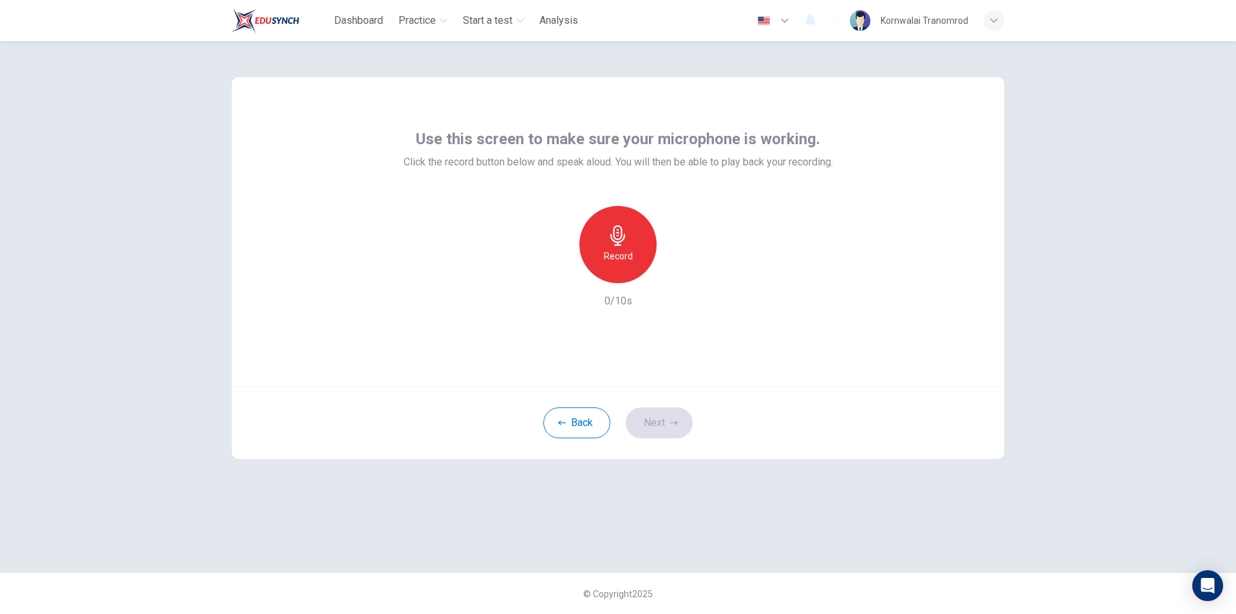
click at [615, 240] on icon "button" at bounding box center [618, 235] width 21 height 21
click at [658, 413] on button "Next" at bounding box center [659, 422] width 67 height 31
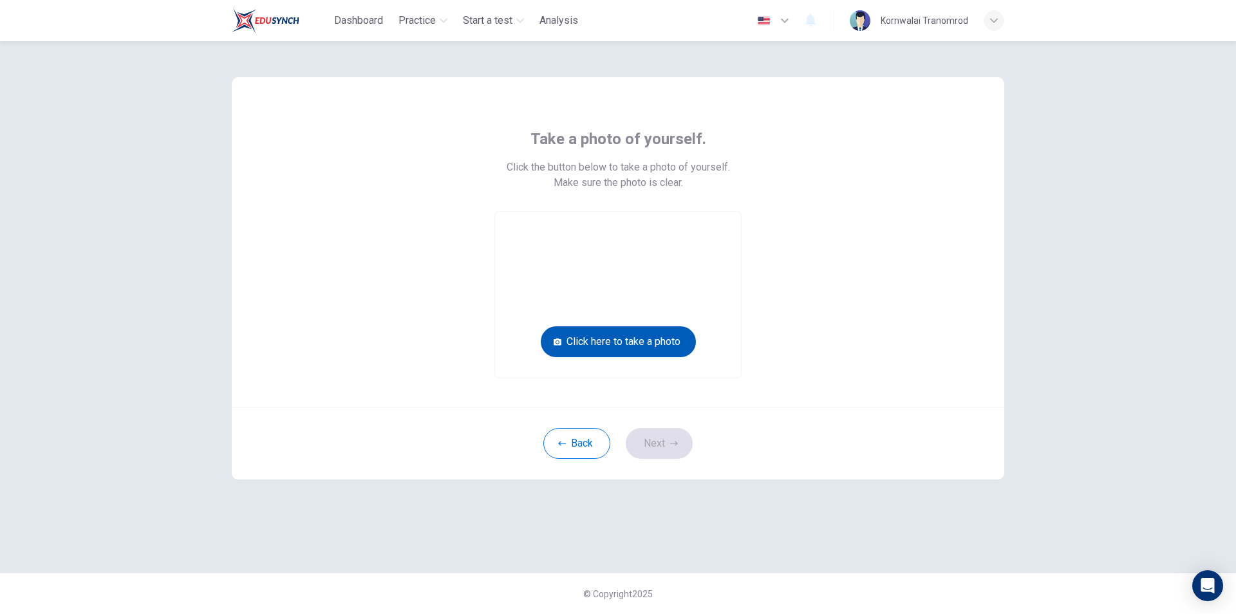
click at [644, 335] on button "Click here to take a photo" at bounding box center [618, 341] width 155 height 31
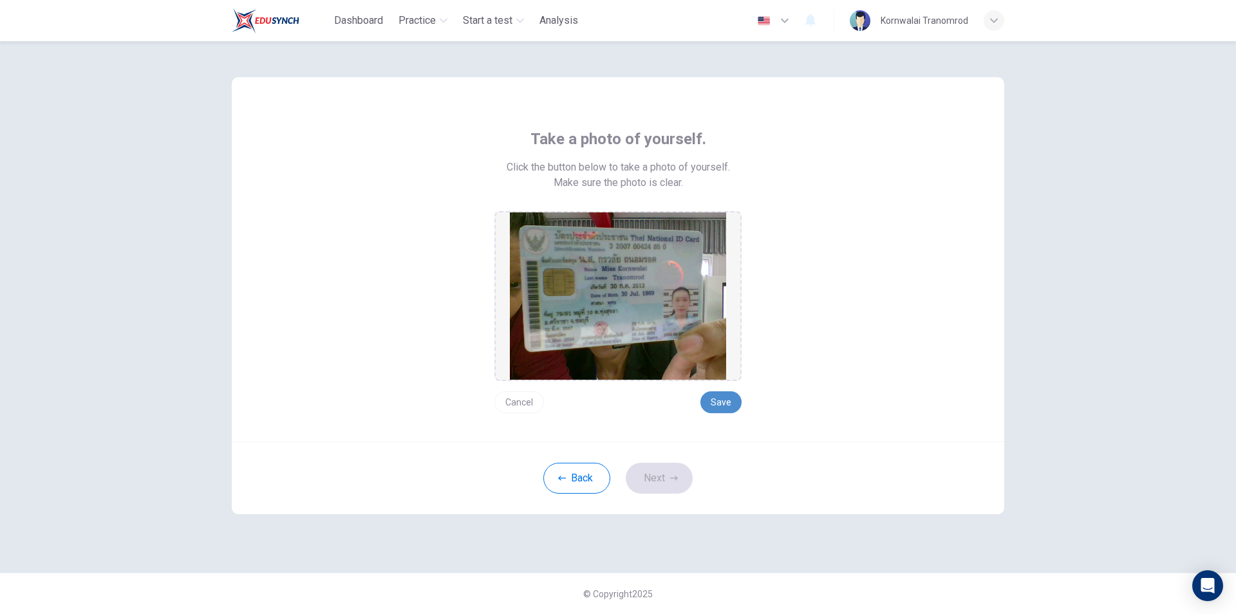
click at [731, 394] on button "Save" at bounding box center [720, 402] width 41 height 22
click at [671, 481] on icon "button" at bounding box center [674, 478] width 8 height 8
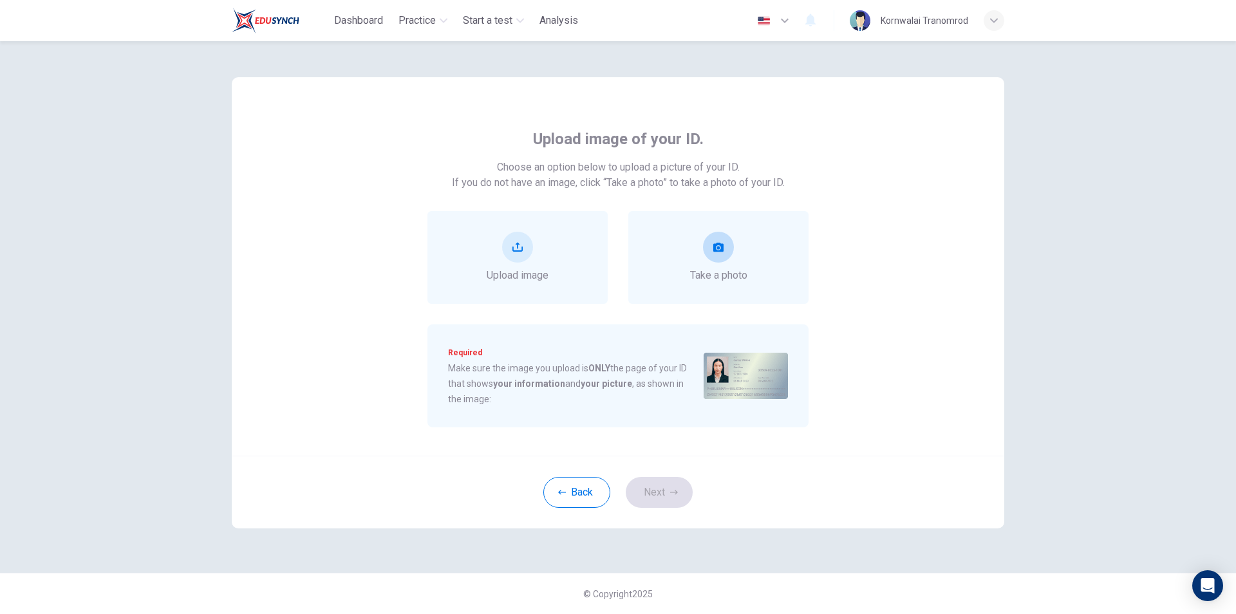
click at [708, 250] on button "take photo" at bounding box center [718, 247] width 31 height 31
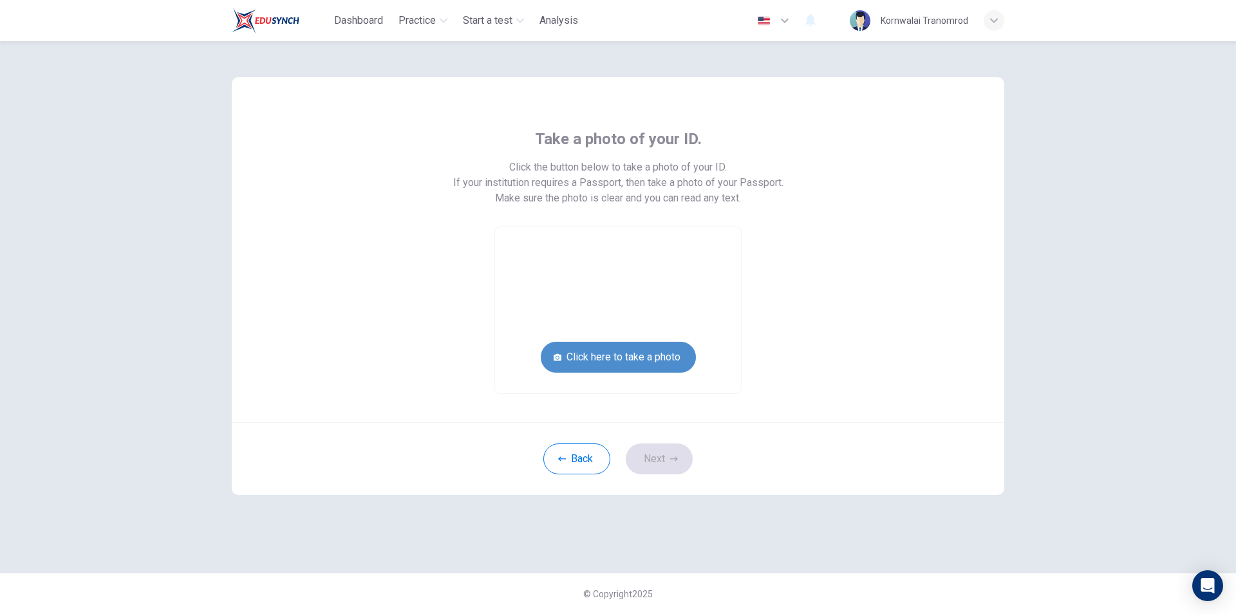
click at [675, 360] on button "Click here to take a photo" at bounding box center [618, 357] width 155 height 31
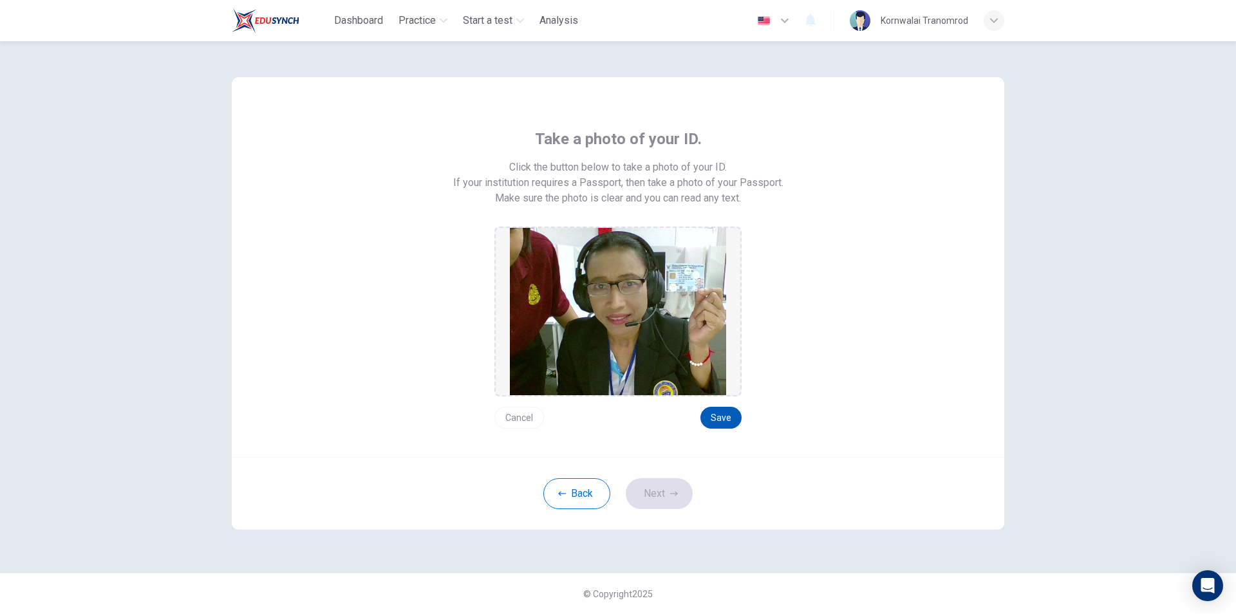
click at [715, 422] on button "Save" at bounding box center [720, 418] width 41 height 22
click at [646, 494] on button "Next" at bounding box center [659, 493] width 67 height 31
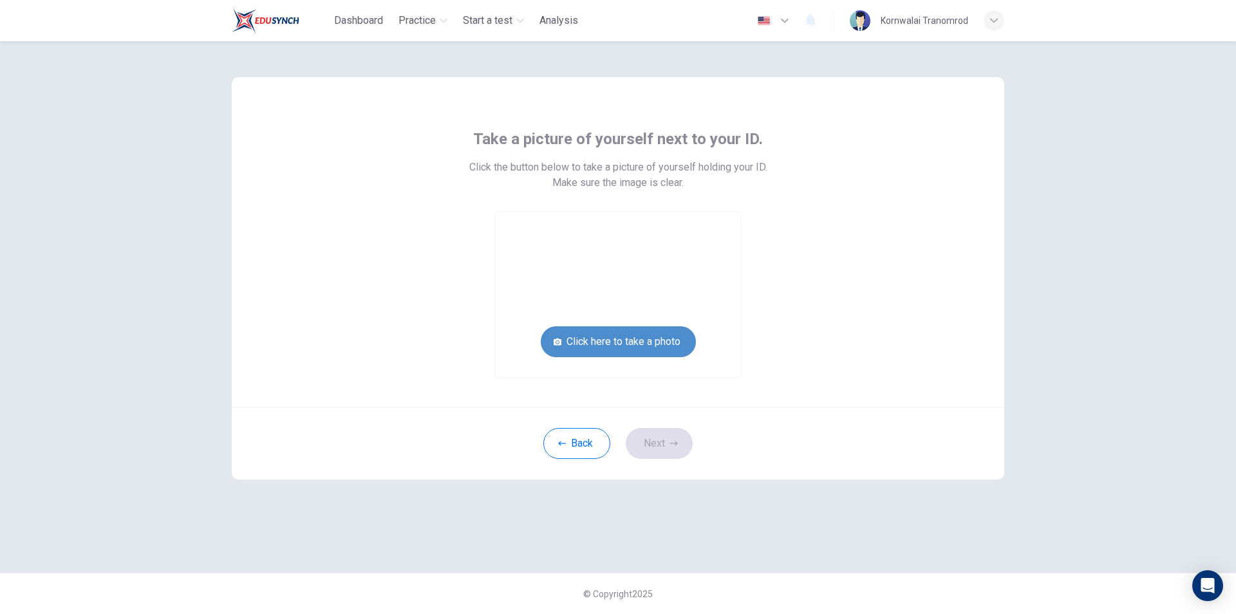
click at [661, 334] on button "Click here to take a photo" at bounding box center [618, 341] width 155 height 31
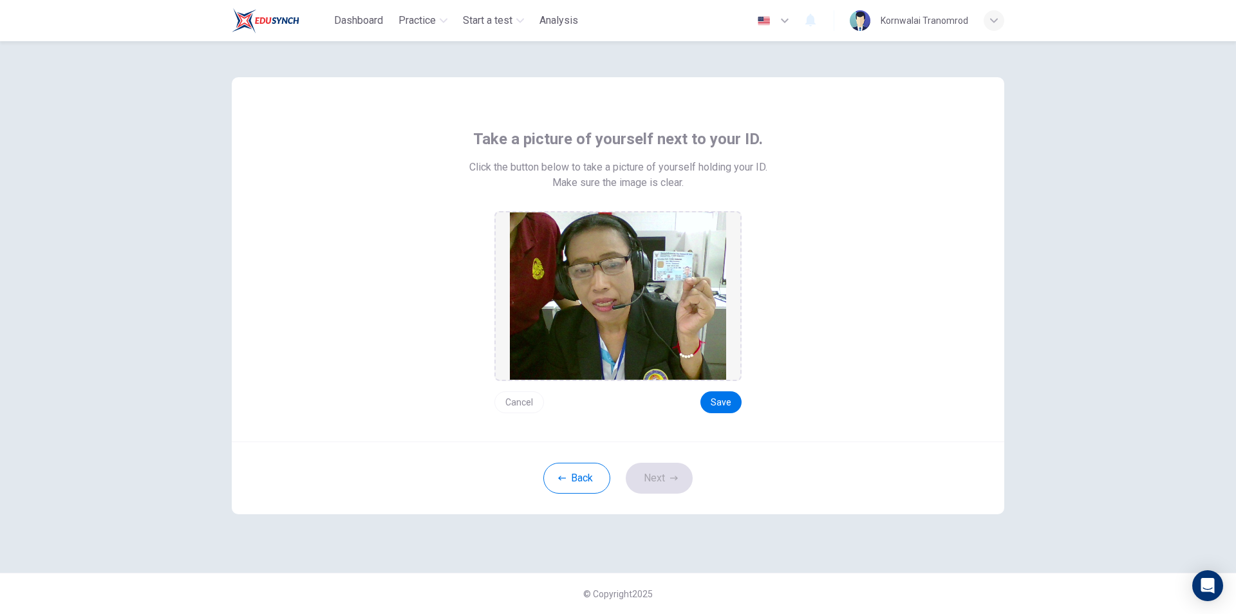
drag, startPoint x: 533, startPoint y: 404, endPoint x: 557, endPoint y: 398, distance: 25.1
click at [534, 404] on button "Cancel" at bounding box center [519, 402] width 50 height 22
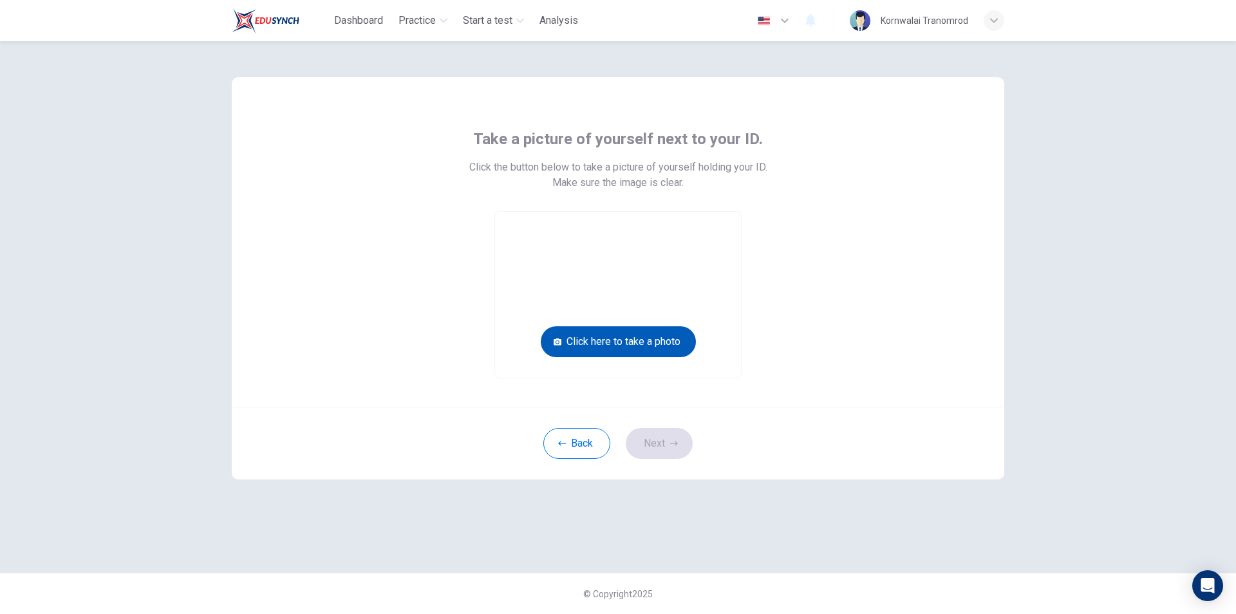
click at [665, 344] on button "Click here to take a photo" at bounding box center [618, 341] width 155 height 31
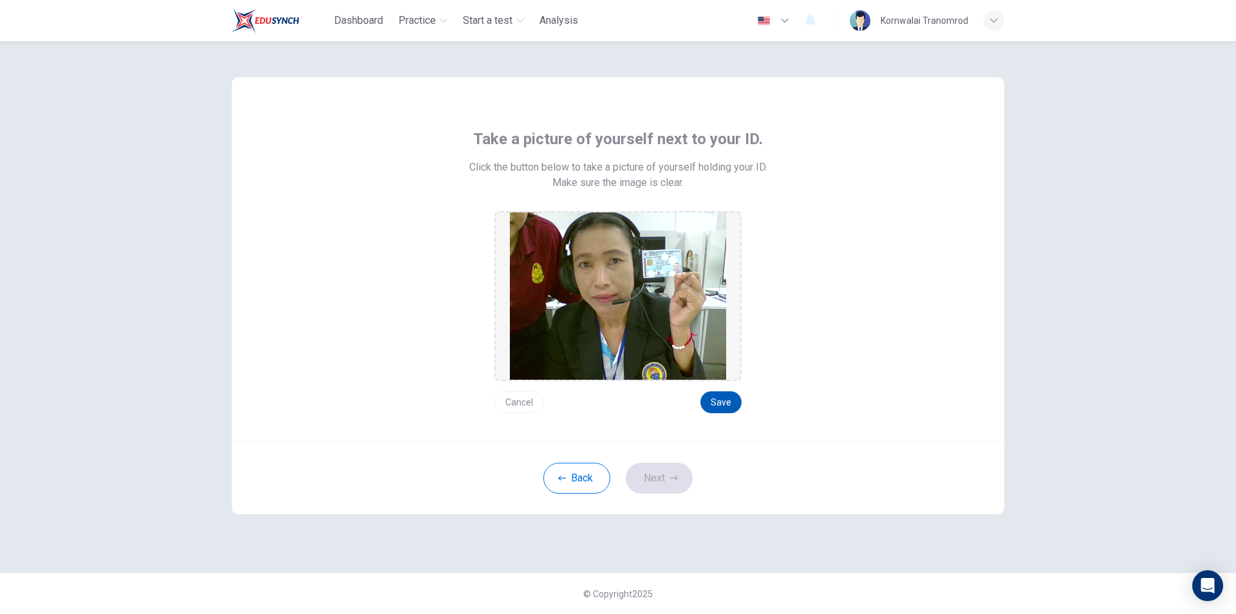
click at [717, 411] on button "Save" at bounding box center [720, 402] width 41 height 22
click at [670, 472] on button "Next" at bounding box center [659, 478] width 67 height 31
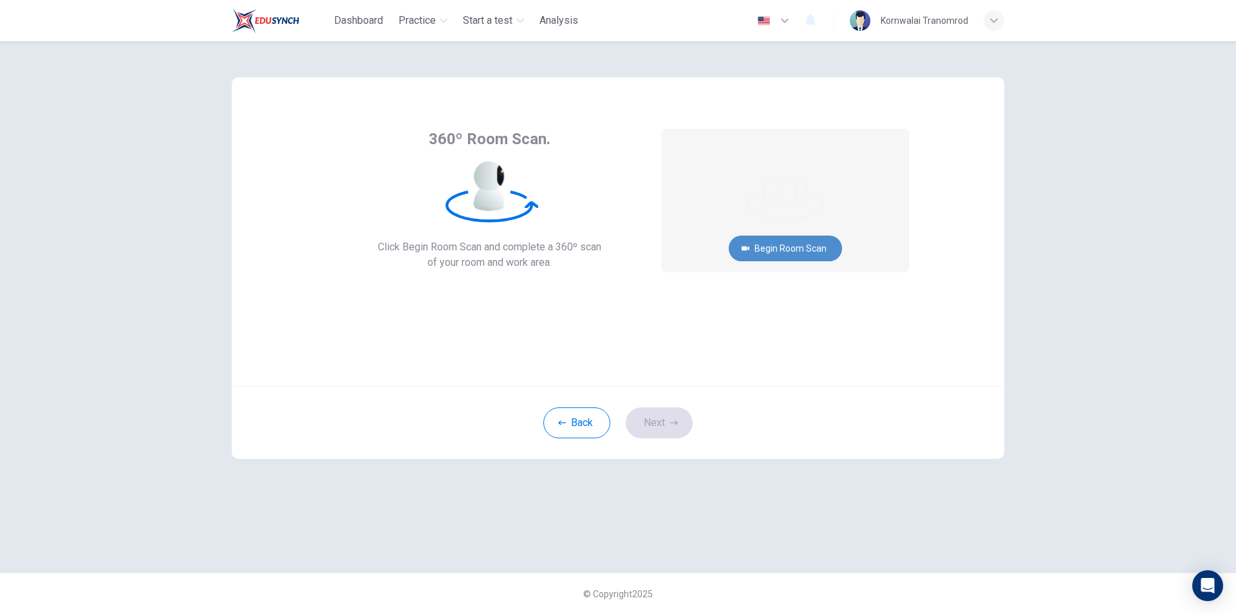
click at [826, 246] on button "Begin Room Scan" at bounding box center [785, 249] width 113 height 26
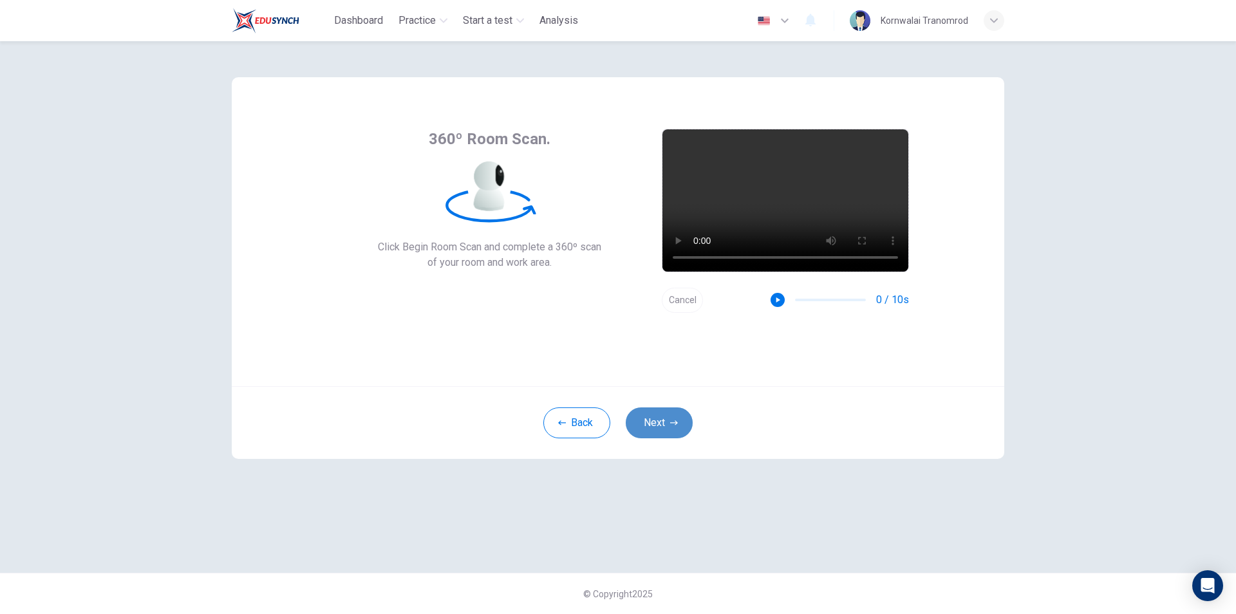
click at [661, 423] on button "Next" at bounding box center [659, 422] width 67 height 31
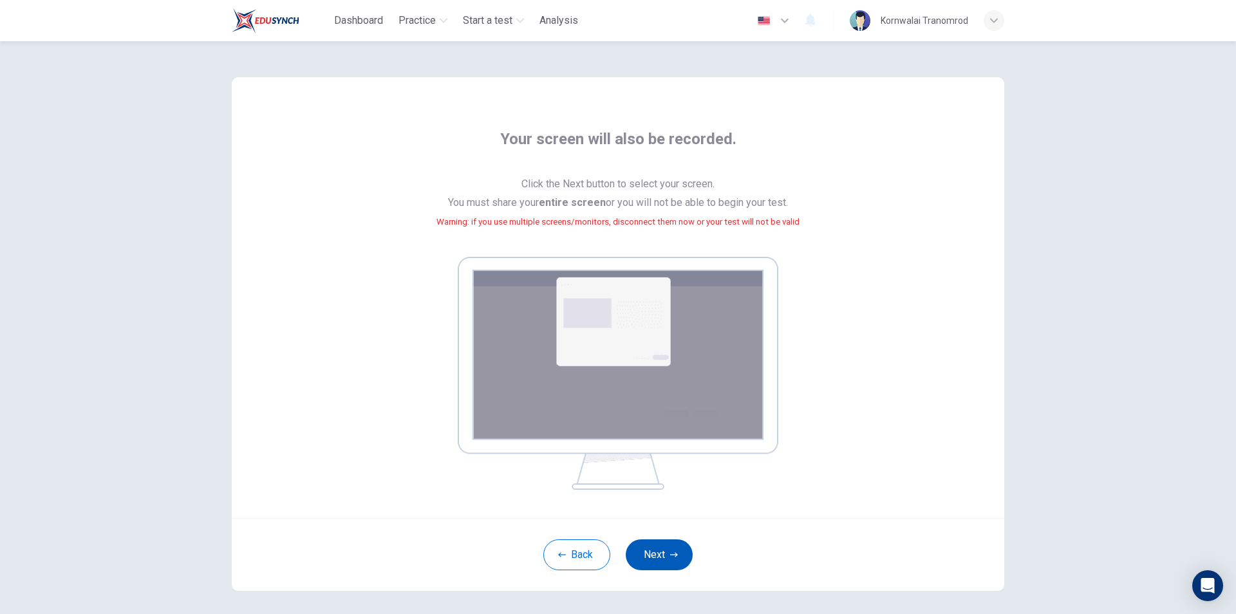
click at [674, 549] on button "Next" at bounding box center [659, 554] width 67 height 31
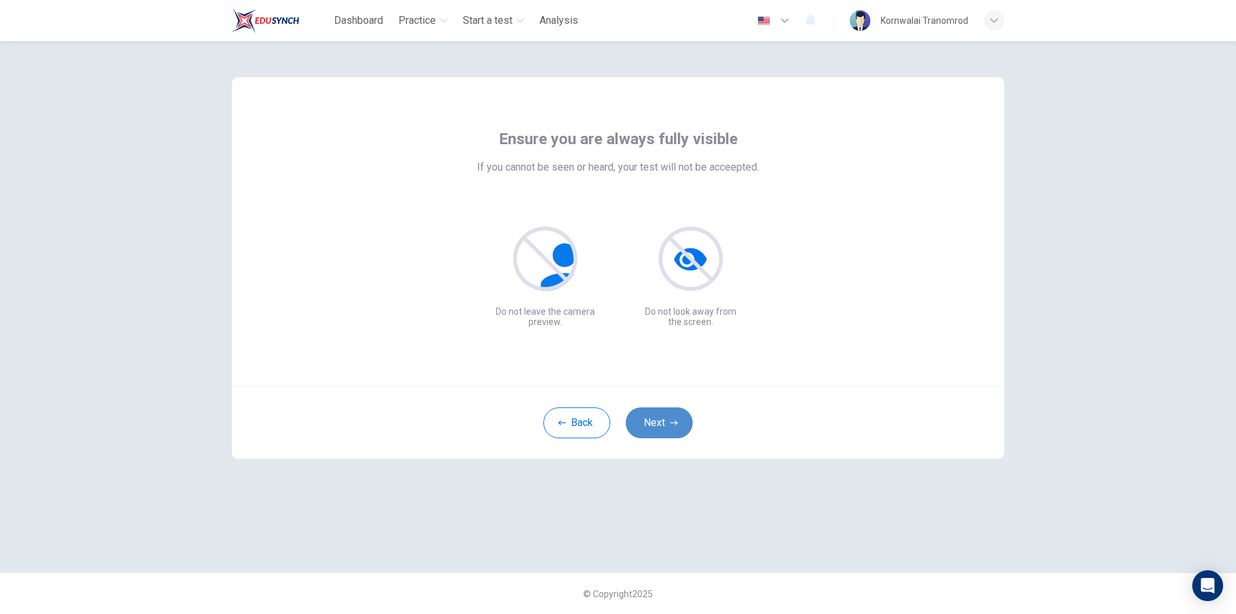
click at [660, 420] on button "Next" at bounding box center [659, 422] width 67 height 31
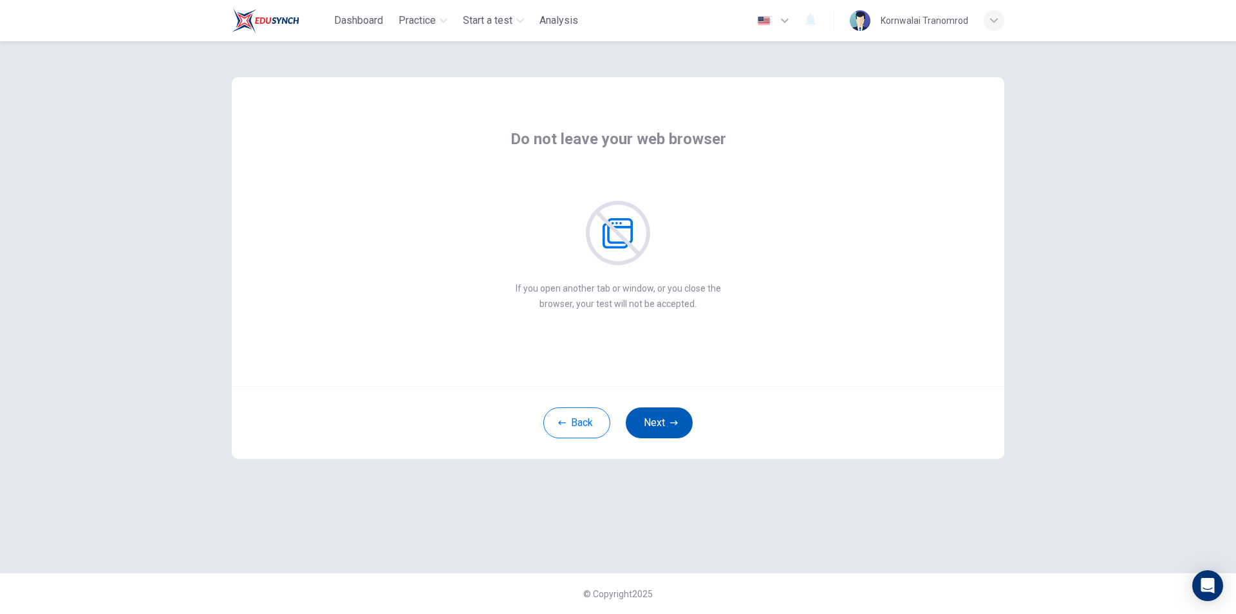
click at [660, 419] on button "Next" at bounding box center [659, 422] width 67 height 31
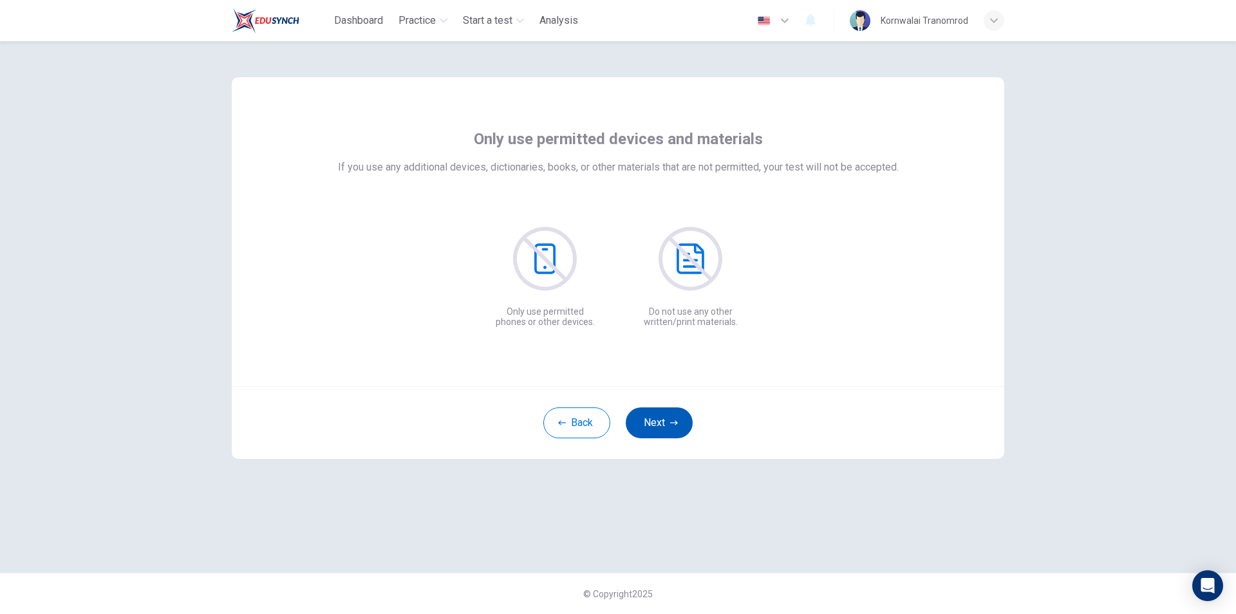
click at [660, 419] on button "Next" at bounding box center [659, 422] width 67 height 31
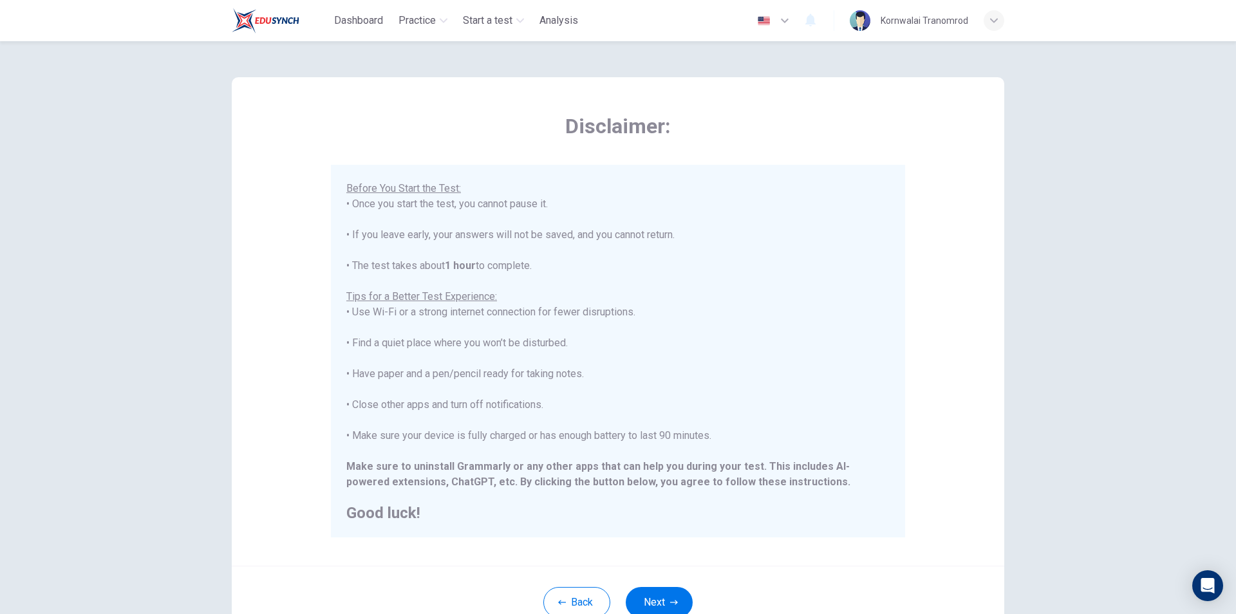
scroll to position [102, 0]
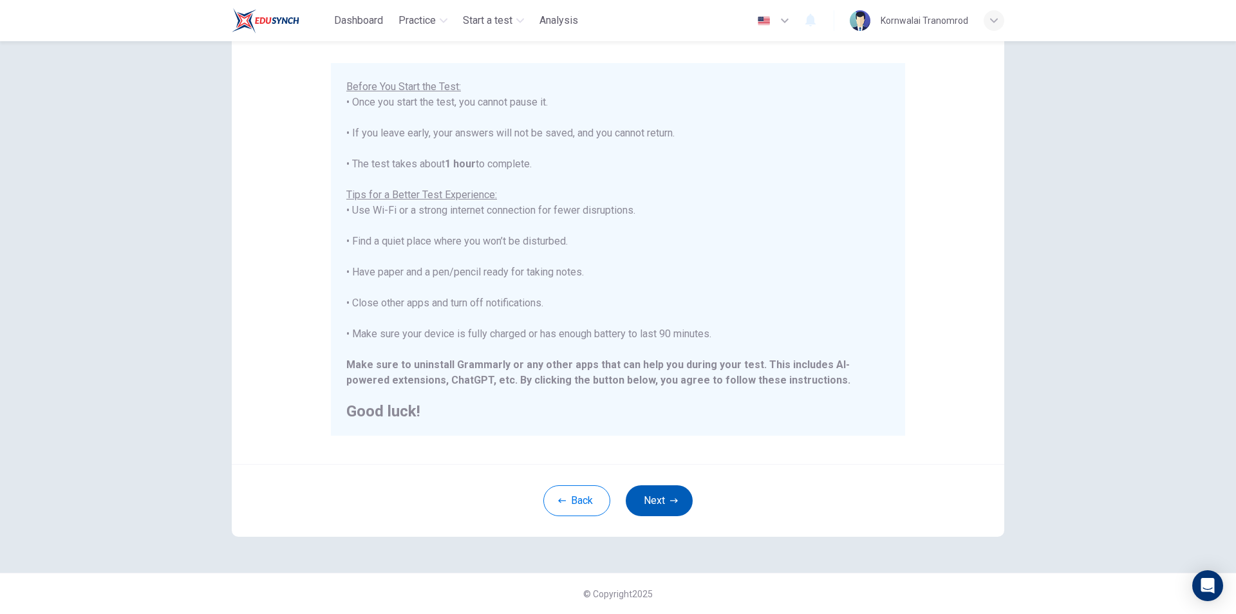
click at [658, 498] on button "Next" at bounding box center [659, 500] width 67 height 31
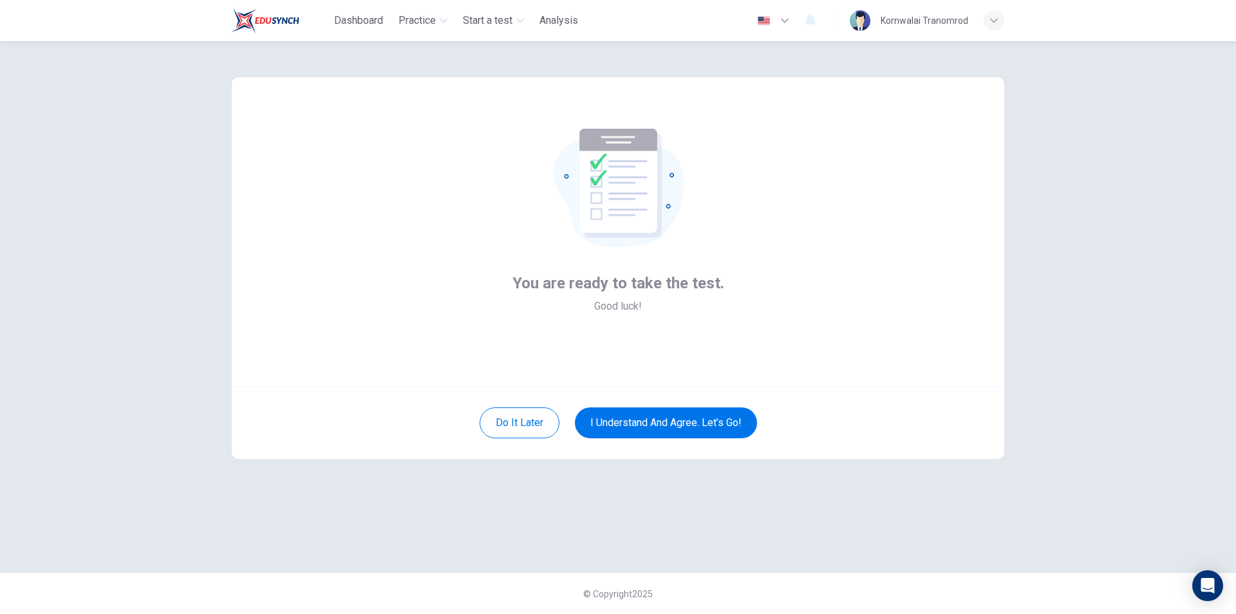
scroll to position [0, 0]
click at [693, 425] on button "I understand and agree. Let’s go!" at bounding box center [666, 422] width 182 height 31
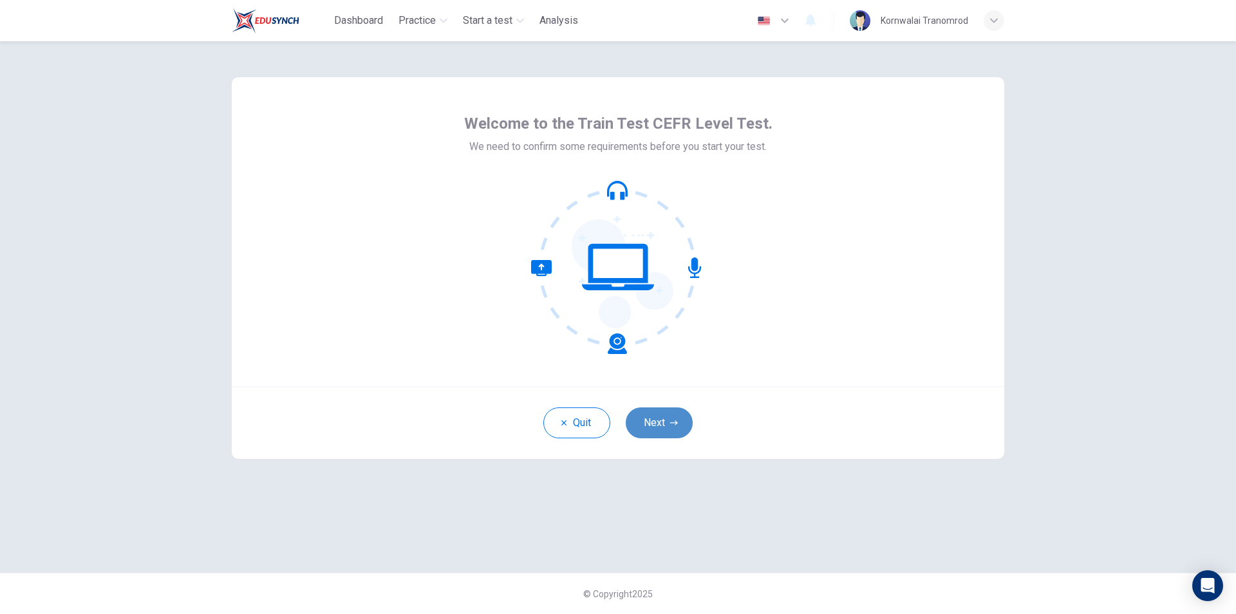
click at [671, 416] on button "Next" at bounding box center [659, 422] width 67 height 31
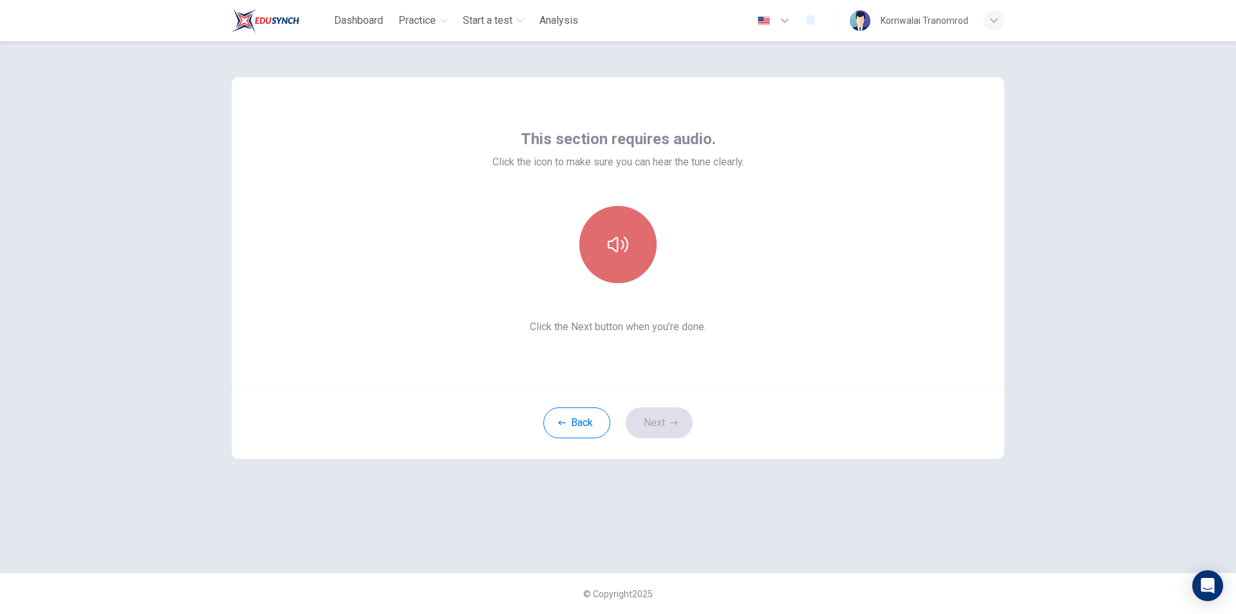
click at [622, 247] on icon "button" at bounding box center [618, 244] width 21 height 21
click at [664, 426] on button "Next" at bounding box center [659, 422] width 67 height 31
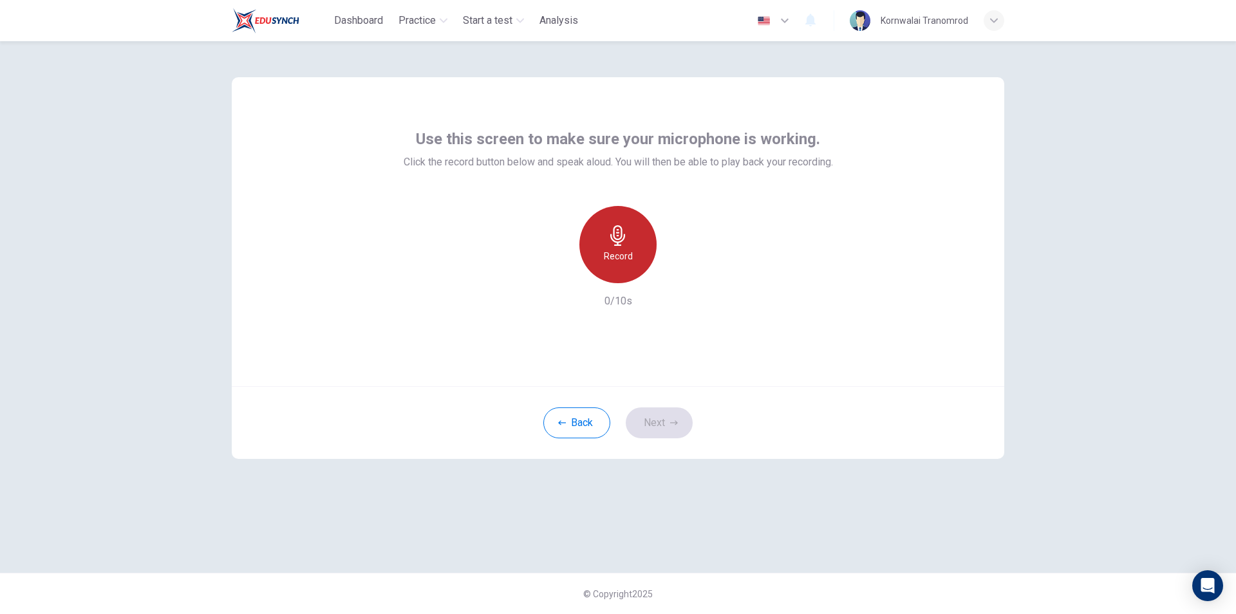
click at [619, 243] on icon "button" at bounding box center [617, 235] width 15 height 21
click at [654, 422] on button "Next" at bounding box center [659, 422] width 67 height 31
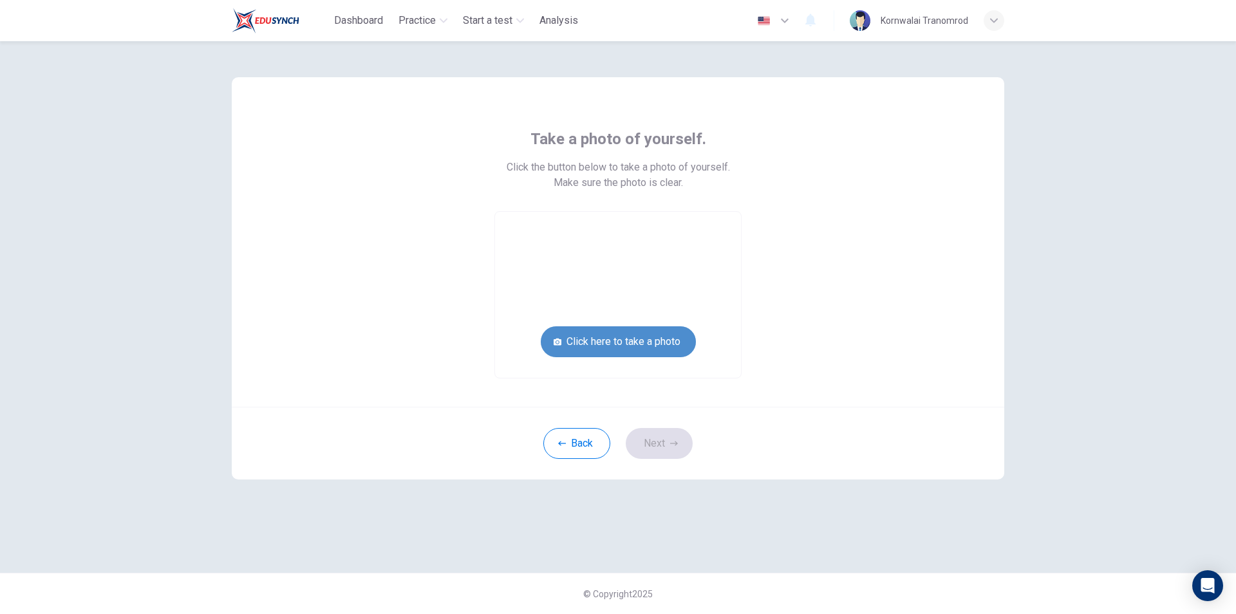
click at [599, 337] on button "Click here to take a photo" at bounding box center [618, 341] width 155 height 31
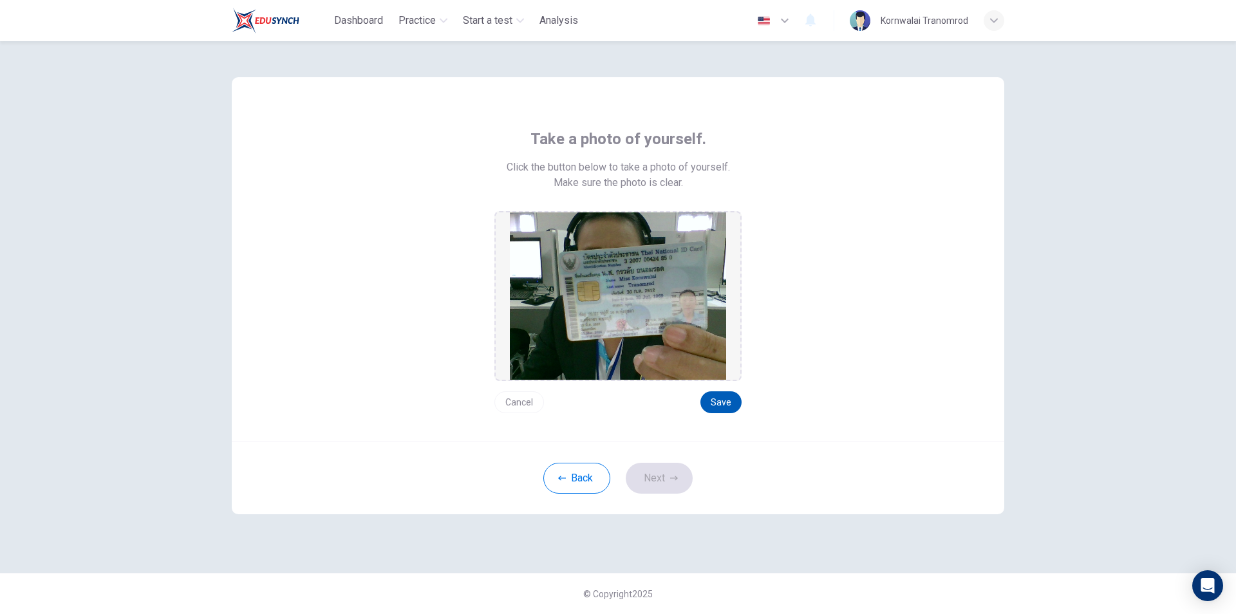
click at [727, 400] on button "Save" at bounding box center [720, 402] width 41 height 22
click at [646, 471] on button "Next" at bounding box center [659, 478] width 67 height 31
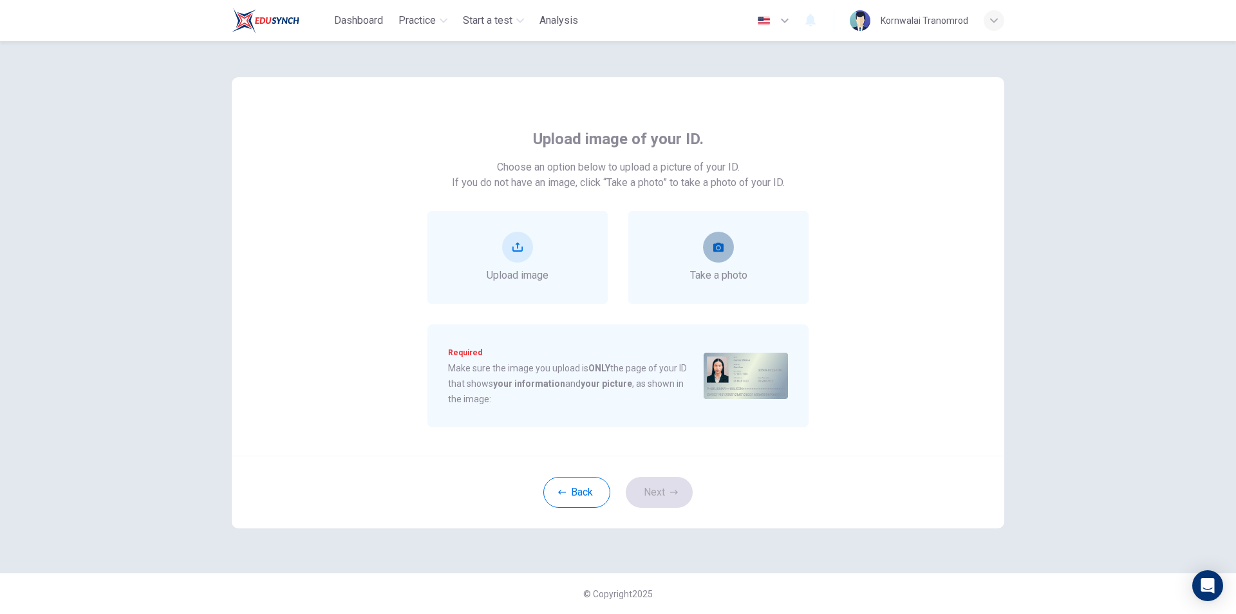
click at [714, 253] on button "take photo" at bounding box center [718, 247] width 31 height 31
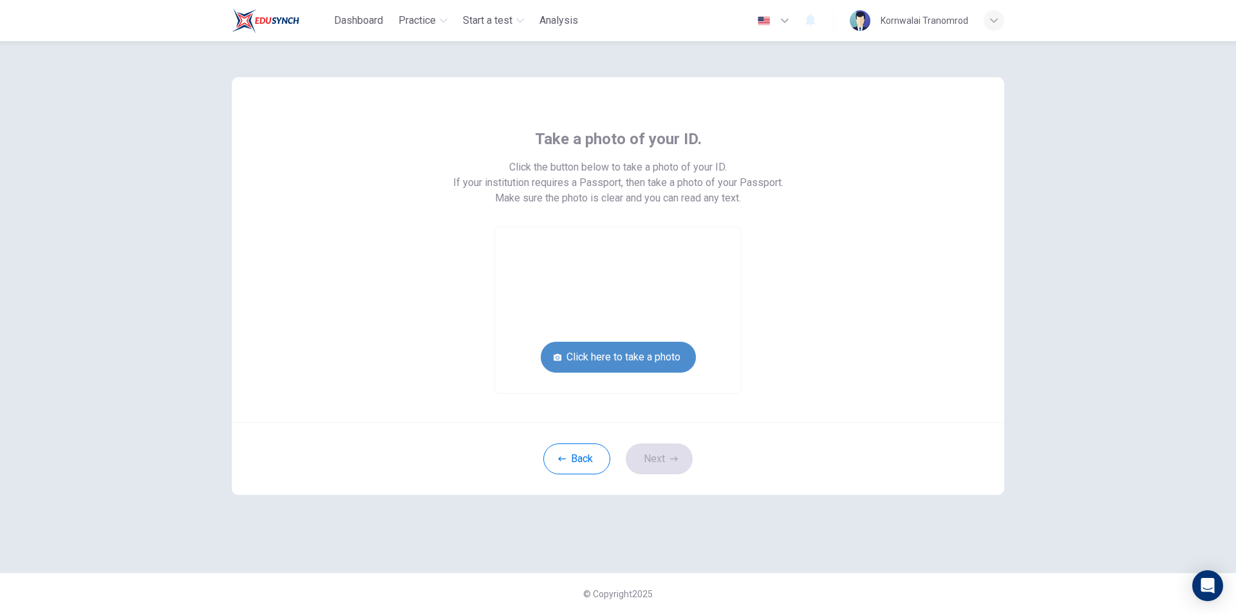
click at [637, 354] on button "Click here to take a photo" at bounding box center [618, 357] width 155 height 31
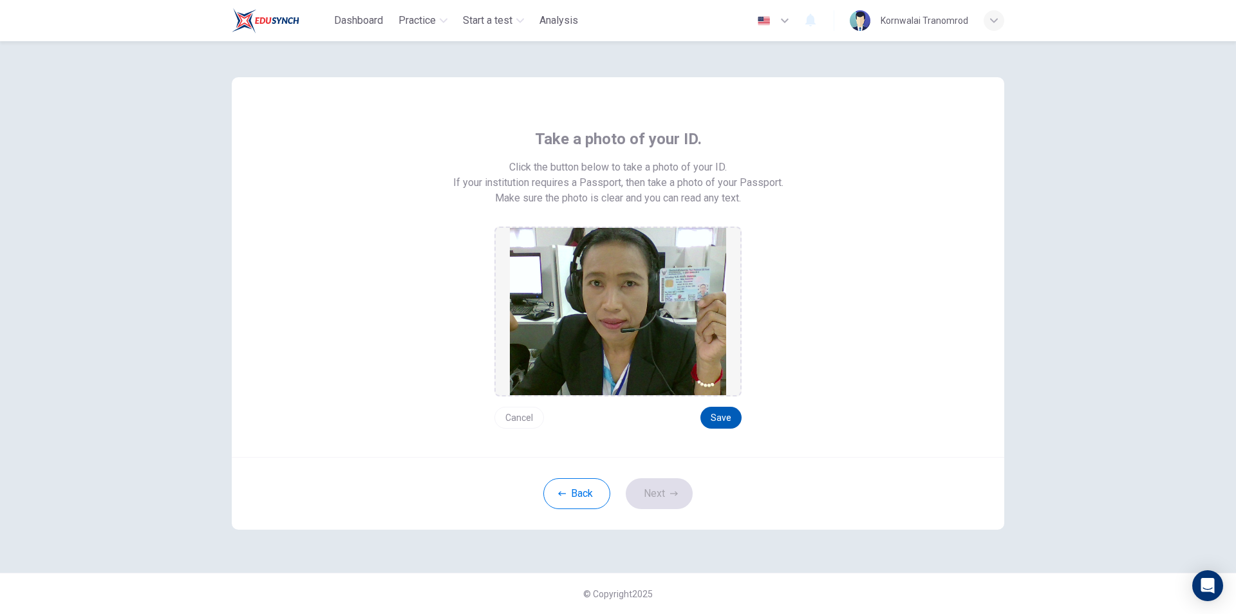
click at [717, 414] on button "Save" at bounding box center [720, 418] width 41 height 22
click at [718, 412] on button "Save" at bounding box center [720, 418] width 41 height 22
click at [663, 494] on button "Next" at bounding box center [659, 493] width 67 height 31
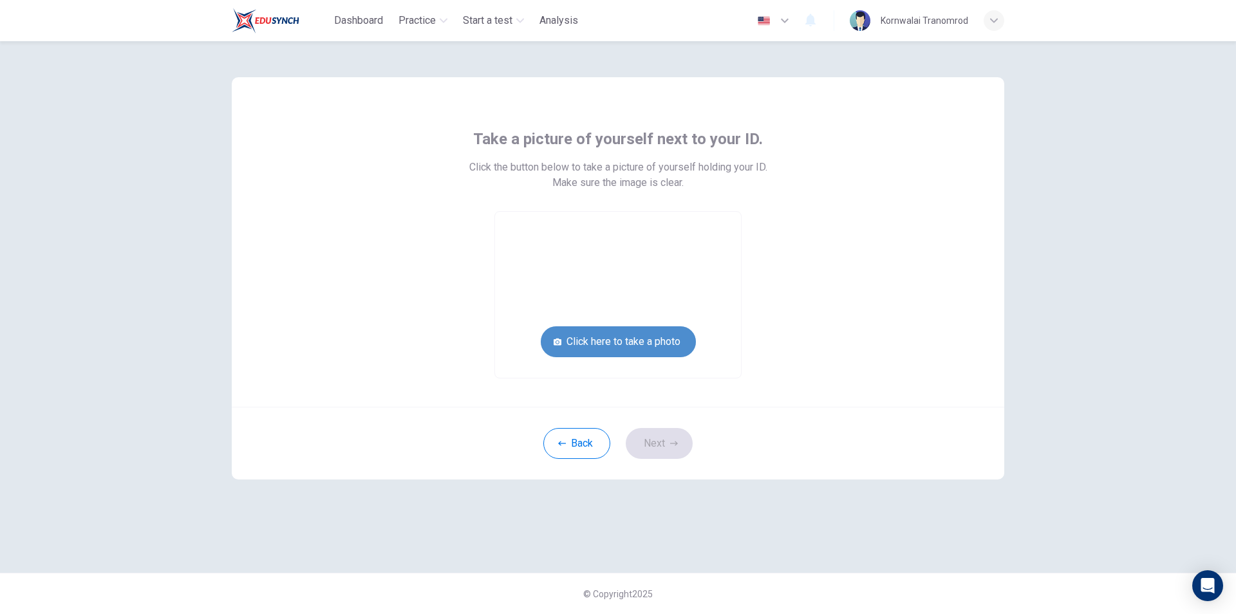
click at [628, 337] on button "Click here to take a photo" at bounding box center [618, 341] width 155 height 31
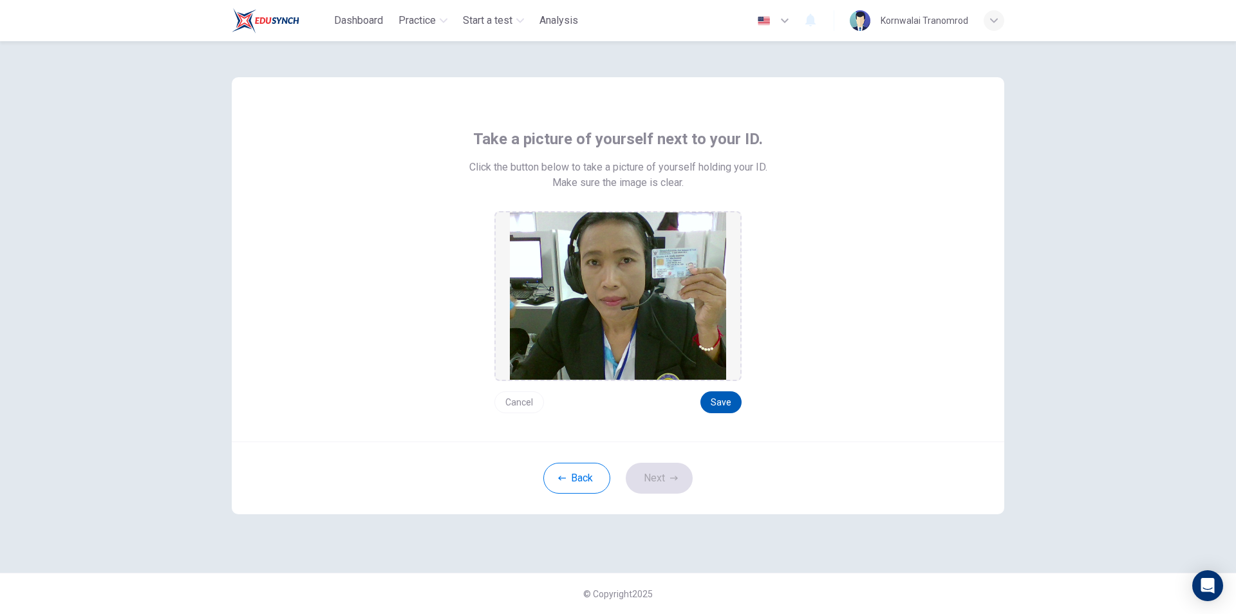
click at [720, 398] on button "Save" at bounding box center [720, 402] width 41 height 22
click at [664, 474] on button "Next" at bounding box center [659, 478] width 67 height 31
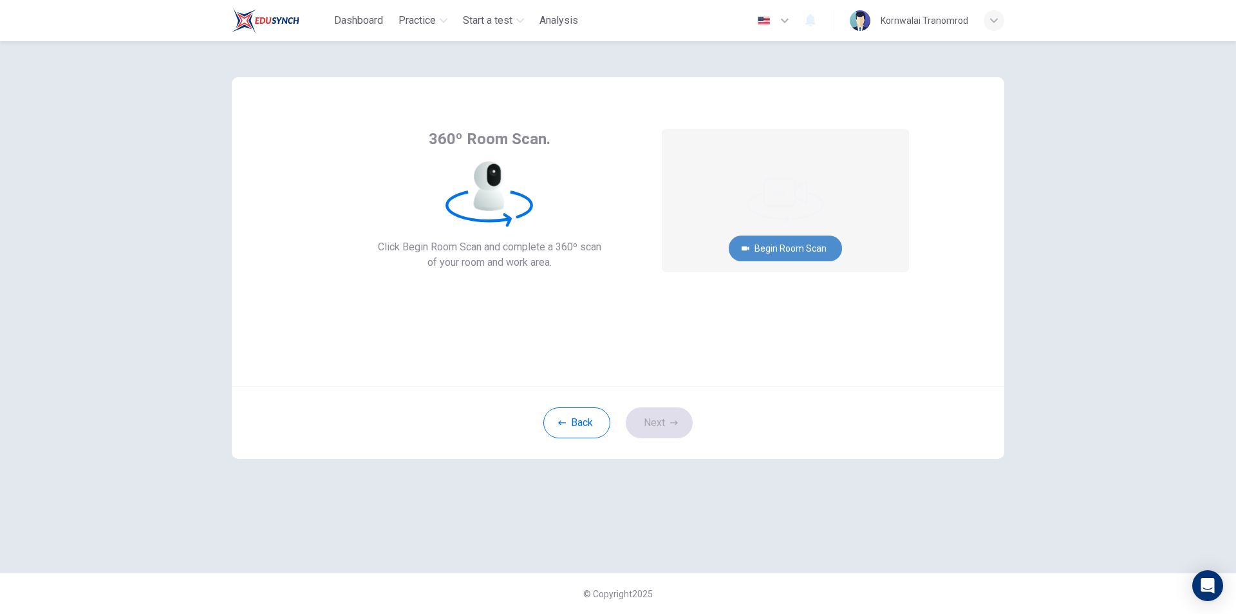
click at [796, 245] on button "Begin Room Scan" at bounding box center [785, 249] width 113 height 26
click at [800, 244] on button "Recording in progress..." at bounding box center [786, 249] width 126 height 26
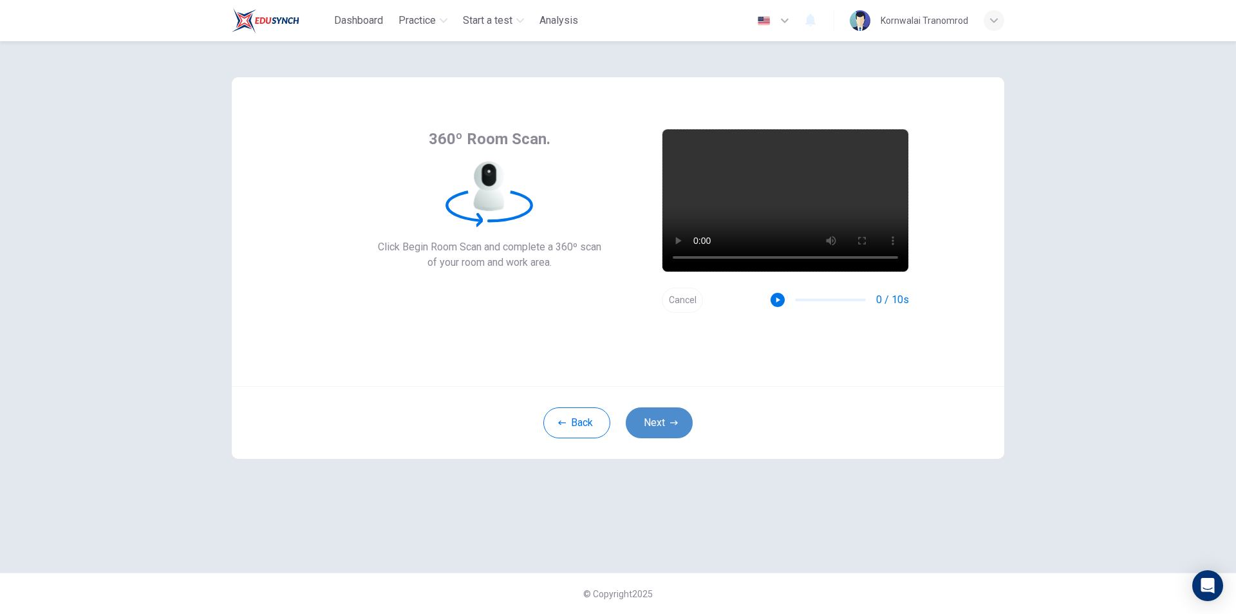
click at [669, 420] on button "Next" at bounding box center [659, 422] width 67 height 31
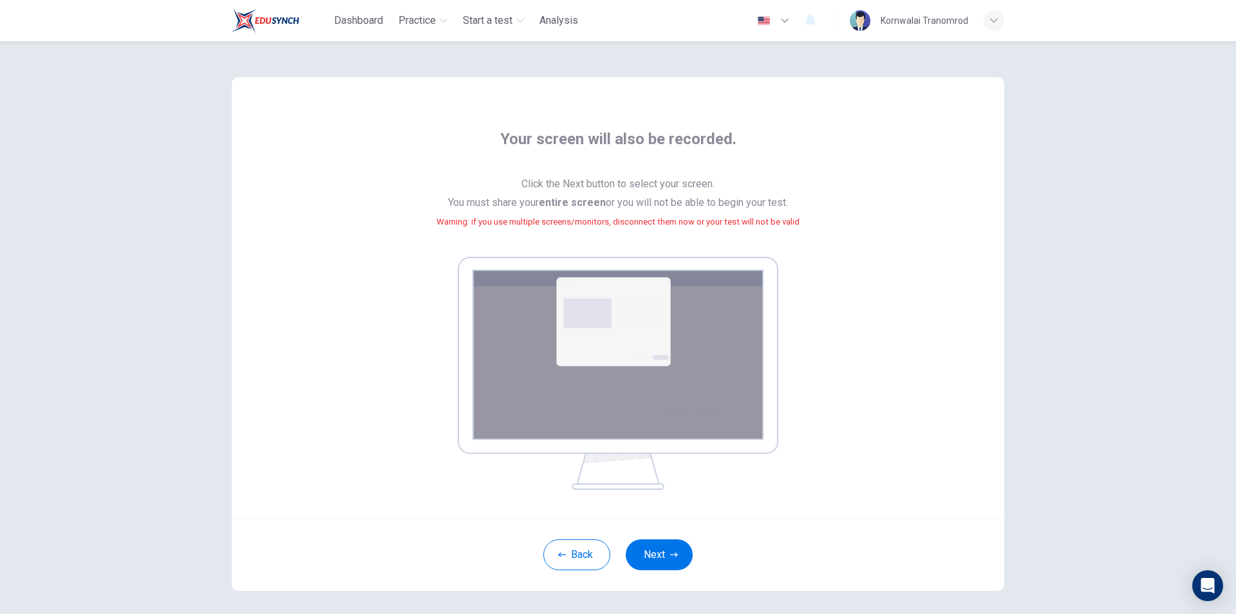
click at [661, 538] on div "Back Next" at bounding box center [618, 554] width 772 height 73
click at [660, 546] on button "Next" at bounding box center [659, 554] width 67 height 31
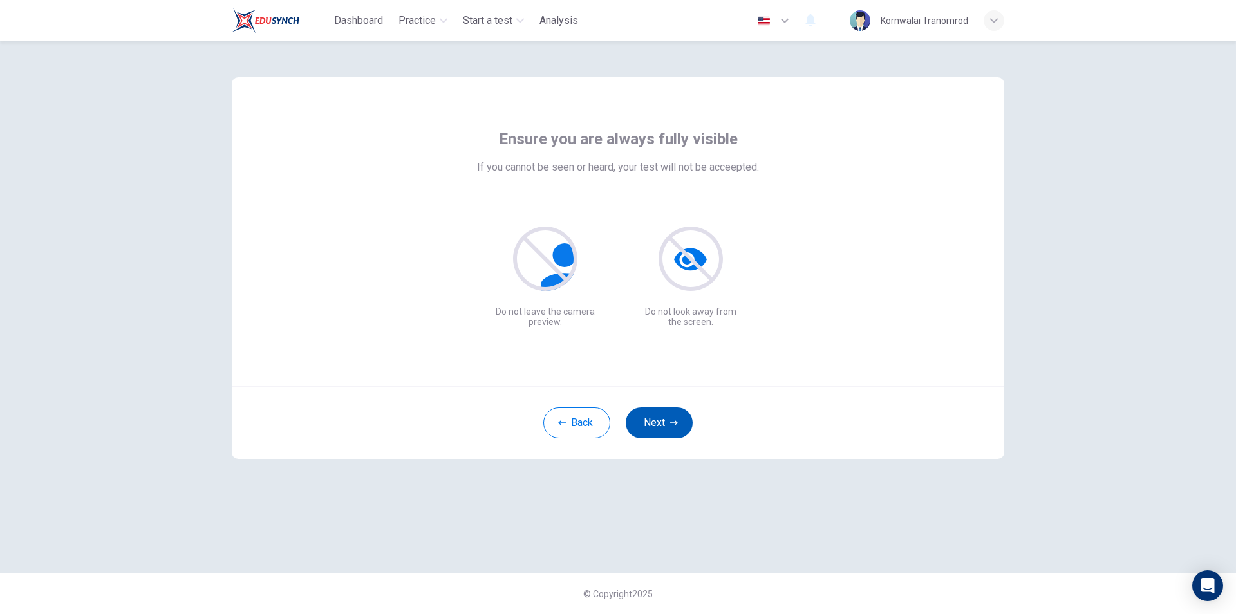
click at [671, 420] on icon "button" at bounding box center [674, 423] width 8 height 8
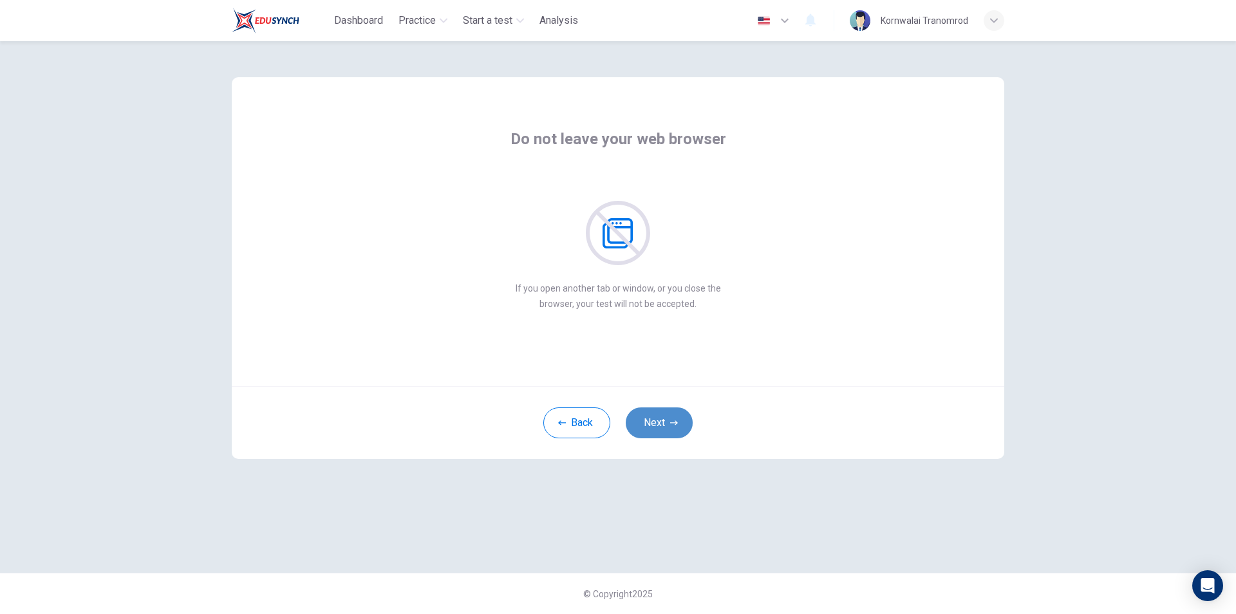
click at [670, 424] on icon "button" at bounding box center [674, 423] width 8 height 8
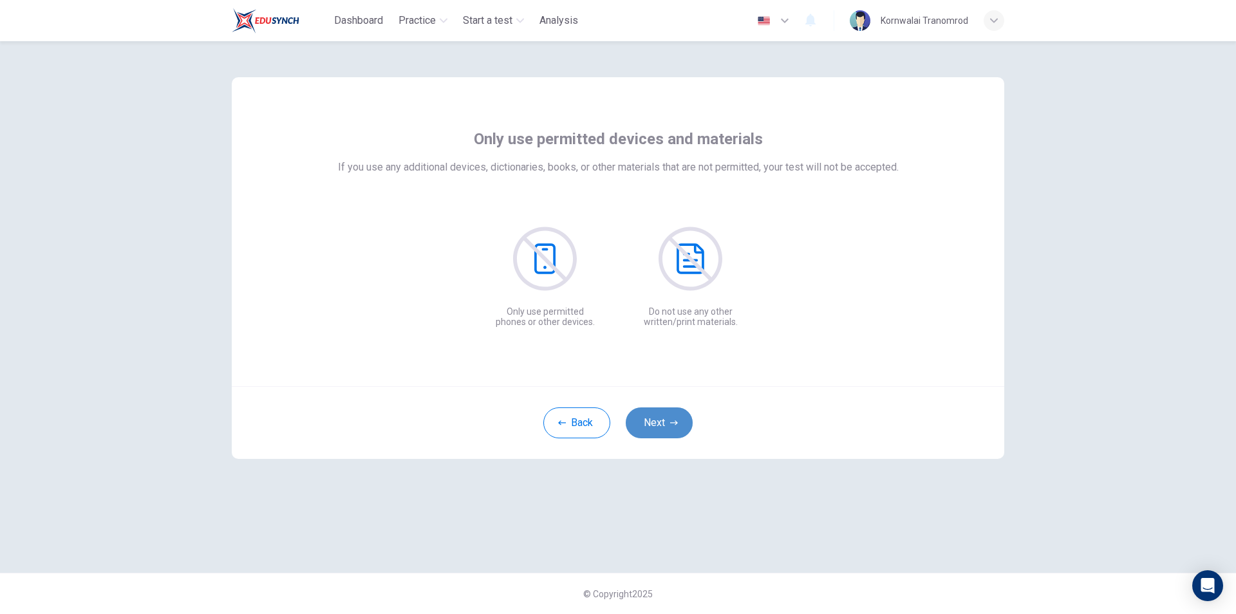
click at [670, 424] on icon "button" at bounding box center [674, 423] width 8 height 8
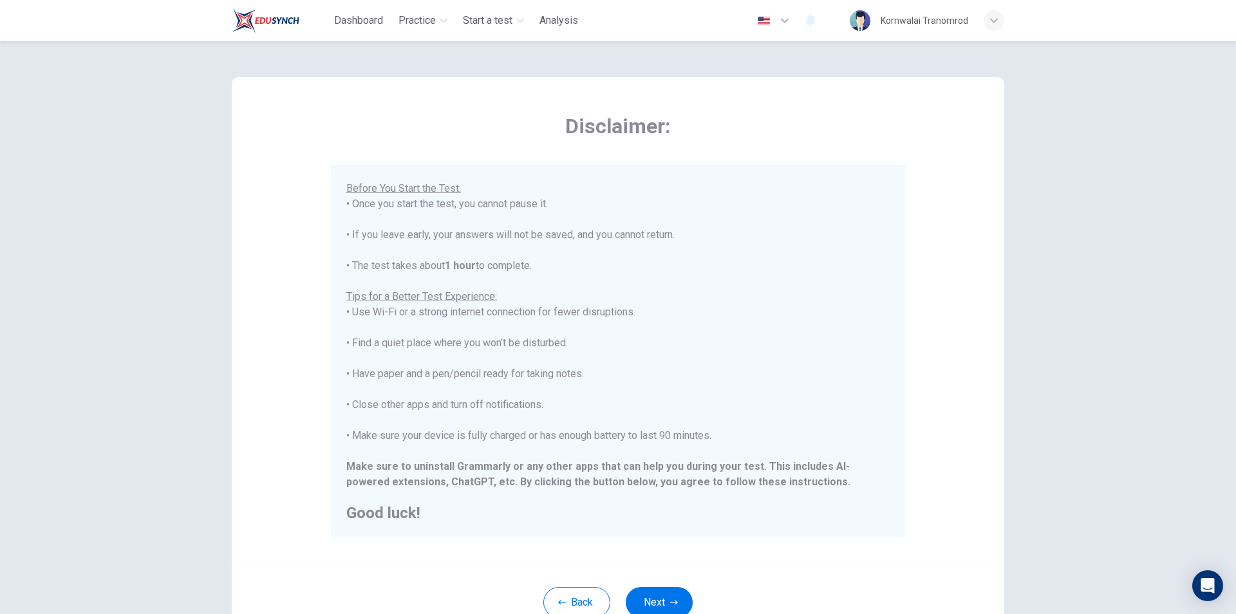
scroll to position [102, 0]
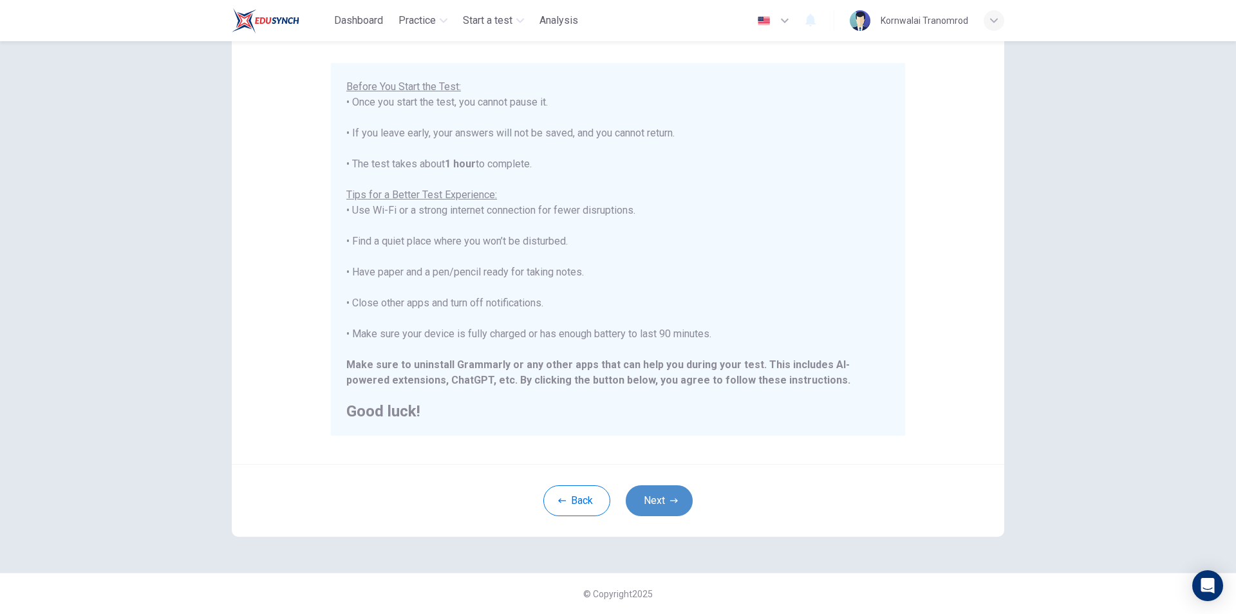
click at [664, 498] on button "Next" at bounding box center [659, 500] width 67 height 31
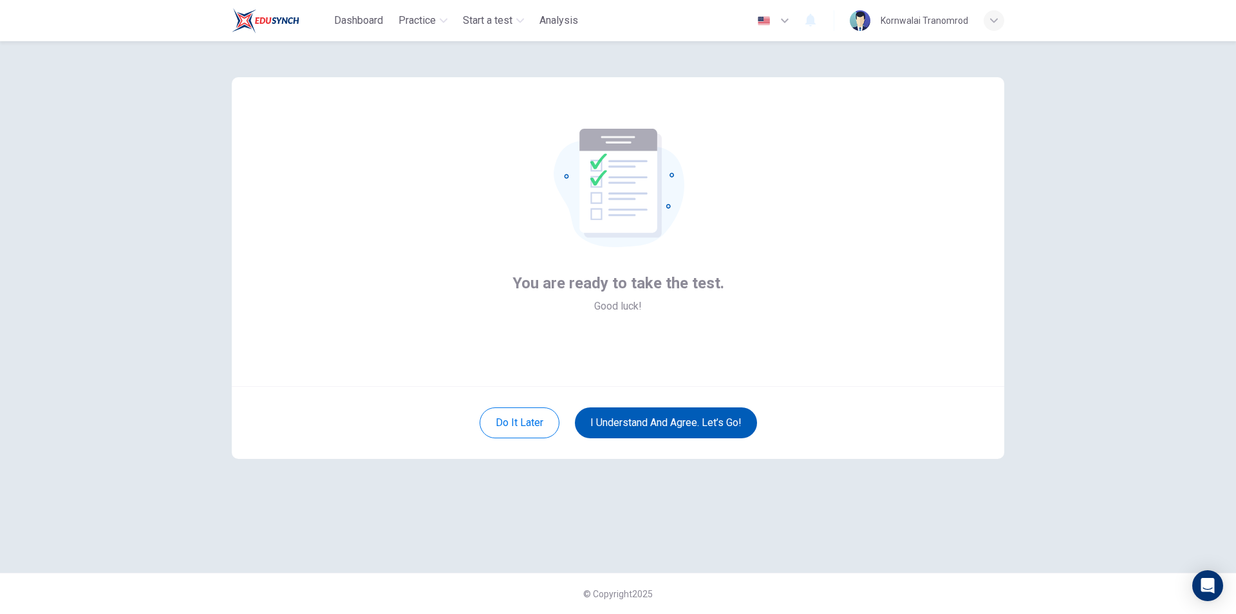
click at [684, 418] on button "I understand and agree. Let’s go!" at bounding box center [666, 422] width 182 height 31
